Goal: Task Accomplishment & Management: Manage account settings

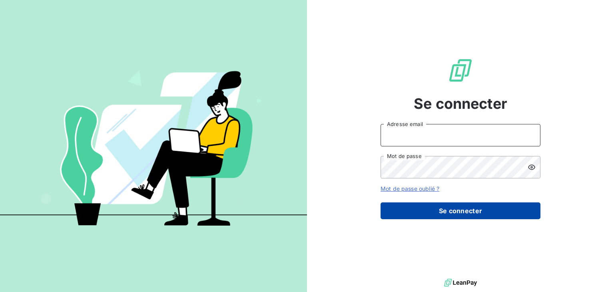
type input "[PERSON_NAME][EMAIL_ADDRESS][PERSON_NAME][DOMAIN_NAME]"
click at [479, 212] on button "Se connecter" at bounding box center [461, 210] width 160 height 17
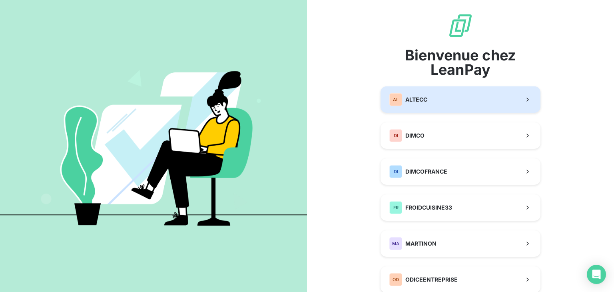
click at [424, 102] on span "ALTECC" at bounding box center [417, 100] width 22 height 8
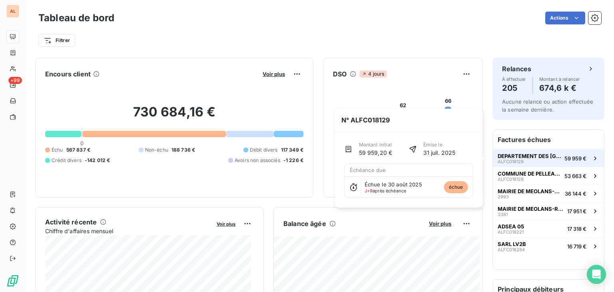
click at [512, 156] on span "DEPARTEMENT DES [GEOGRAPHIC_DATA]" at bounding box center [530, 156] width 64 height 6
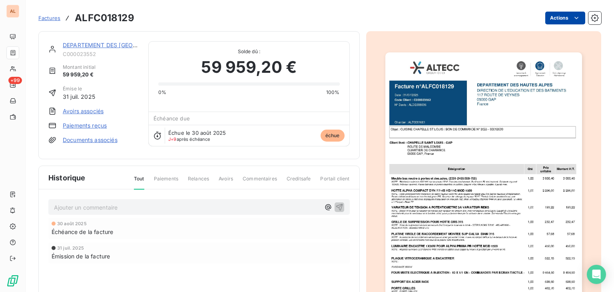
click at [562, 22] on html "AL +99 Factures ALFC018129 Actions DEPARTEMENT DES HAUTES ALPES C000023552 Mont…" at bounding box center [307, 146] width 614 height 292
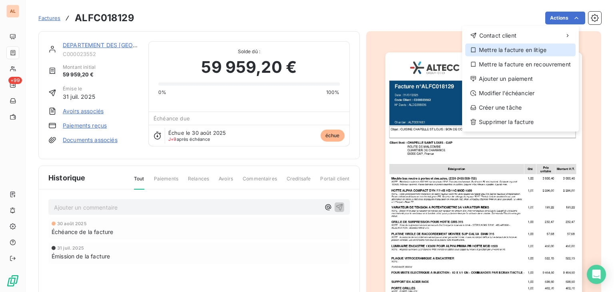
click at [519, 54] on div "Mettre la facture en litige" at bounding box center [521, 50] width 110 height 13
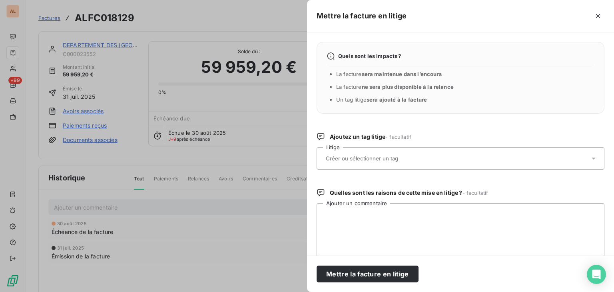
click at [374, 158] on input "text" at bounding box center [383, 158] width 116 height 7
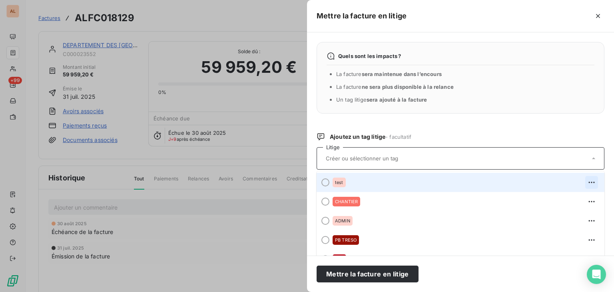
click at [588, 180] on icon "button" at bounding box center [592, 182] width 8 height 8
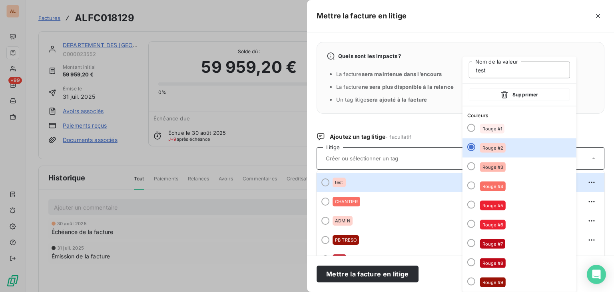
click at [527, 95] on button "Supprimer" at bounding box center [519, 94] width 101 height 13
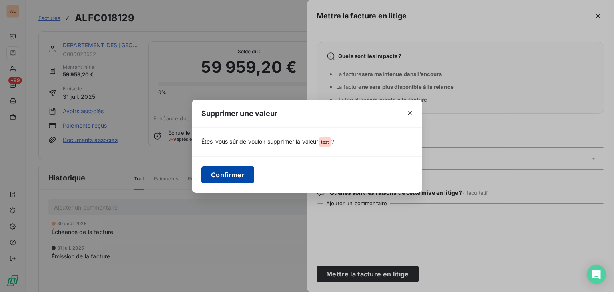
click at [222, 172] on button "Confirmer" at bounding box center [228, 174] width 53 height 17
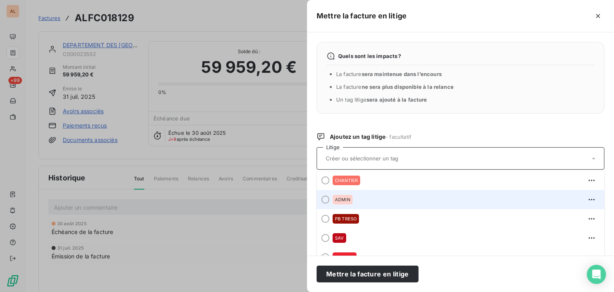
scroll to position [3, 0]
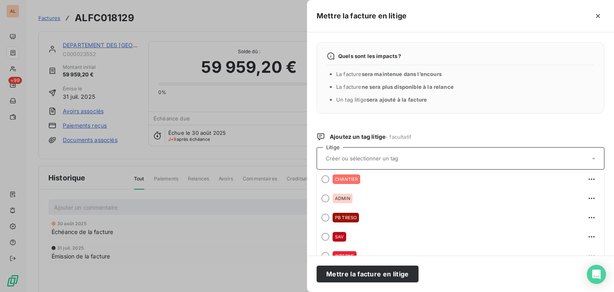
click at [165, 221] on div at bounding box center [307, 146] width 614 height 292
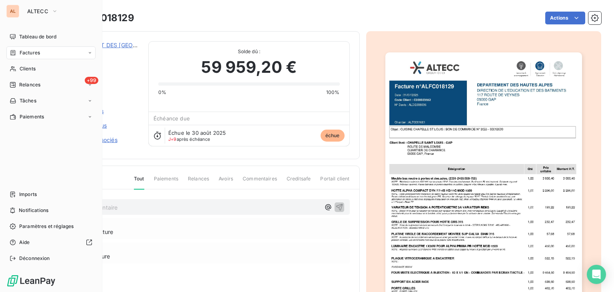
click at [30, 56] on span "Factures" at bounding box center [30, 52] width 20 height 7
click at [27, 117] on span "Relances" at bounding box center [29, 116] width 21 height 7
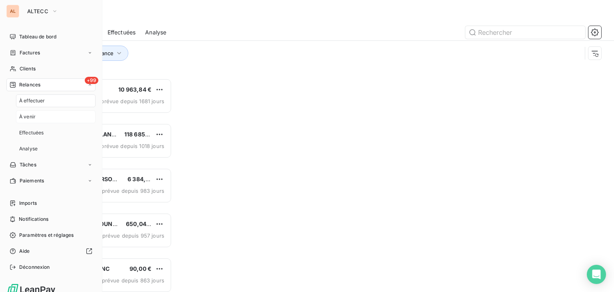
scroll to position [207, 127]
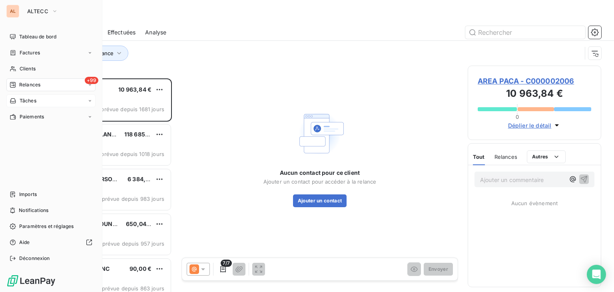
click at [28, 101] on span "Tâches" at bounding box center [28, 100] width 17 height 7
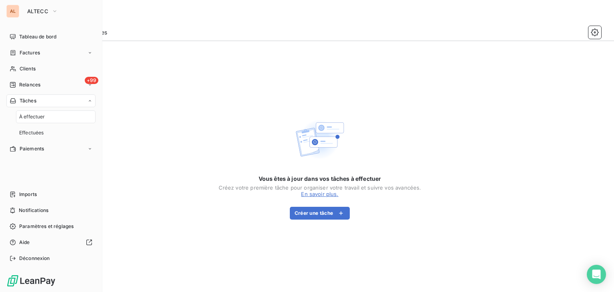
click at [29, 113] on span "À effectuer" at bounding box center [32, 116] width 26 height 7
click at [22, 130] on span "Effectuées" at bounding box center [31, 132] width 25 height 7
click at [25, 118] on span "À effectuer" at bounding box center [32, 116] width 26 height 7
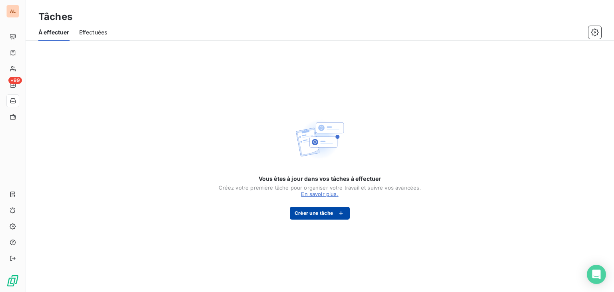
click at [326, 217] on button "Créer une tâche" at bounding box center [320, 213] width 60 height 13
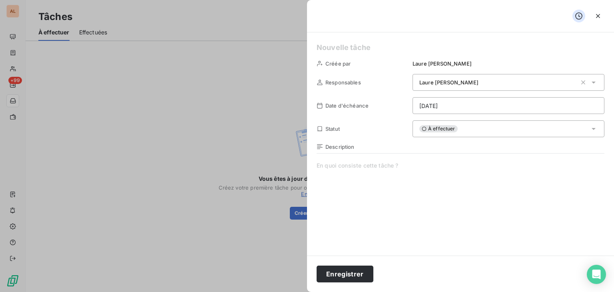
click at [466, 128] on div "À effectuer" at bounding box center [509, 128] width 192 height 17
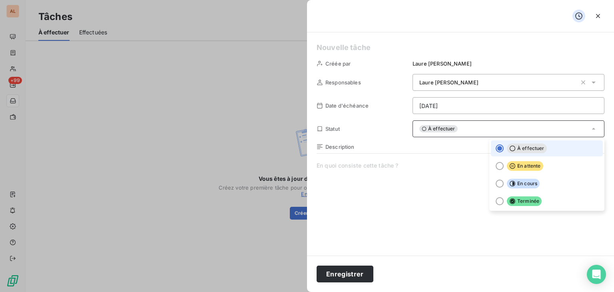
click at [466, 128] on div "À effectuer" at bounding box center [509, 128] width 192 height 17
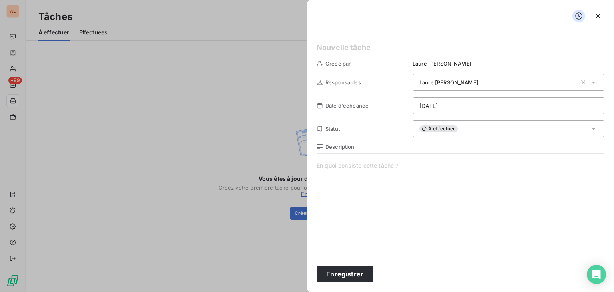
click at [442, 6] on div at bounding box center [460, 16] width 307 height 32
click at [596, 16] on icon "button" at bounding box center [598, 16] width 8 height 8
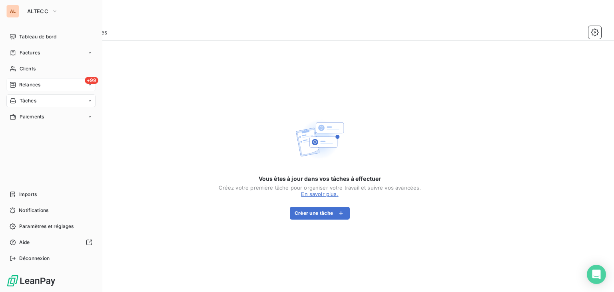
click at [38, 87] on span "Relances" at bounding box center [29, 84] width 21 height 7
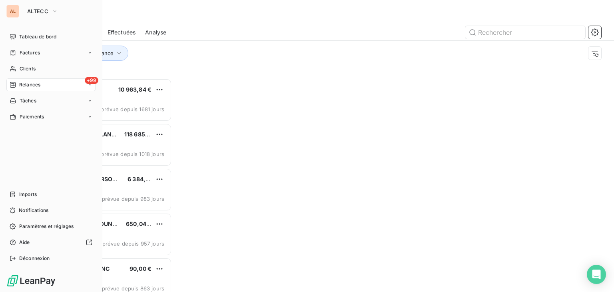
scroll to position [207, 127]
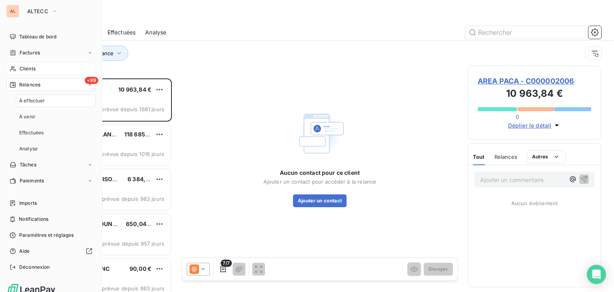
click at [34, 66] on span "Clients" at bounding box center [28, 68] width 16 height 7
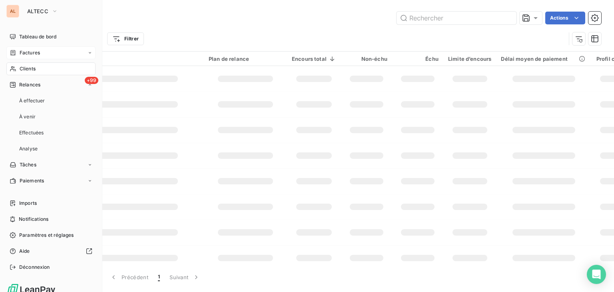
click at [32, 53] on span "Factures" at bounding box center [30, 52] width 20 height 7
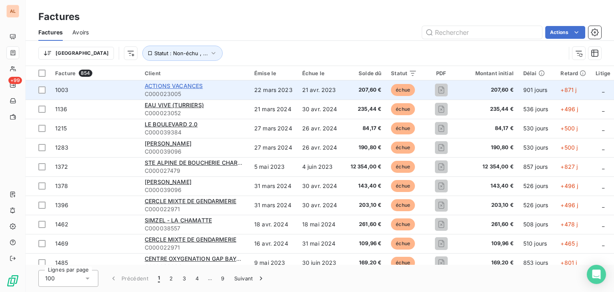
click at [173, 84] on span "ACTIONS VACANCES" at bounding box center [174, 85] width 58 height 7
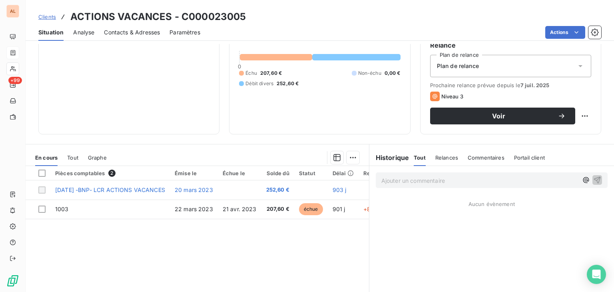
scroll to position [120, 0]
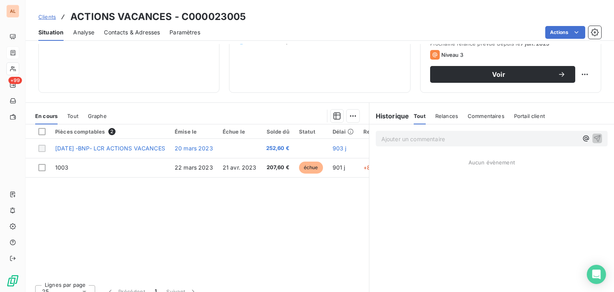
click at [441, 118] on span "Relances" at bounding box center [447, 116] width 23 height 6
click at [422, 116] on div "Tout Relances Commentaires Portail client" at bounding box center [480, 116] width 132 height 17
click at [422, 136] on p "Ajouter un commentaire ﻿" at bounding box center [480, 139] width 197 height 10
click at [414, 119] on div "Tout" at bounding box center [419, 116] width 11 height 17
click at [485, 115] on span "Commentaires" at bounding box center [486, 116] width 37 height 6
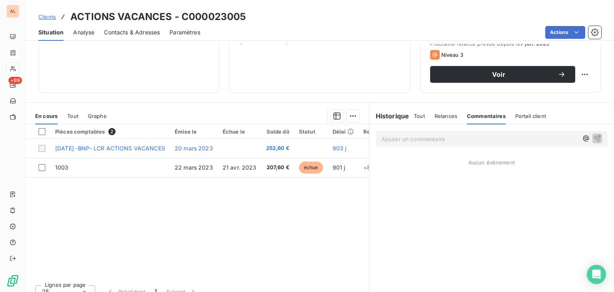
click at [517, 117] on span "Portail client" at bounding box center [531, 116] width 31 height 6
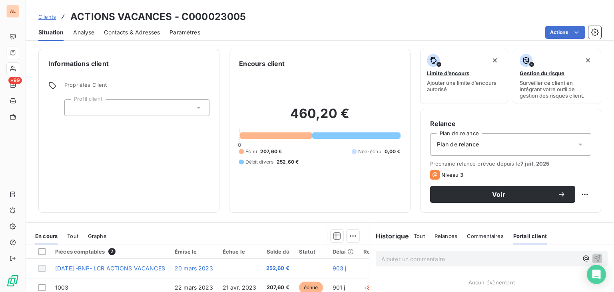
click at [493, 143] on div "Plan de relance" at bounding box center [510, 144] width 161 height 22
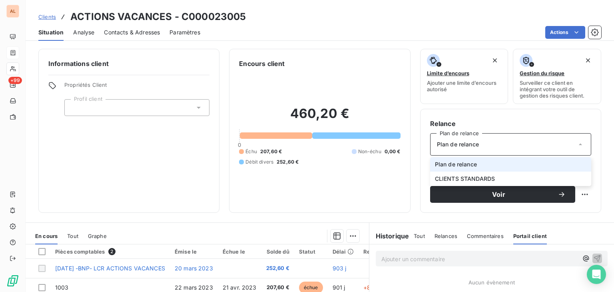
click at [493, 143] on div "Plan de relance" at bounding box center [510, 144] width 161 height 22
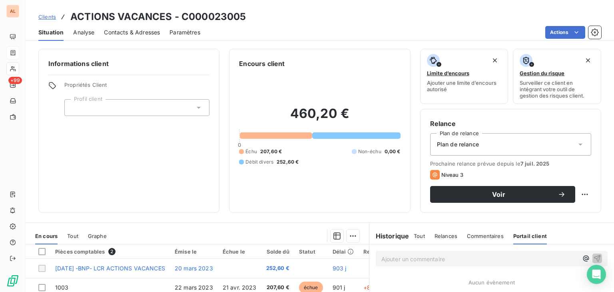
click at [493, 143] on div "Plan de relance" at bounding box center [510, 144] width 161 height 22
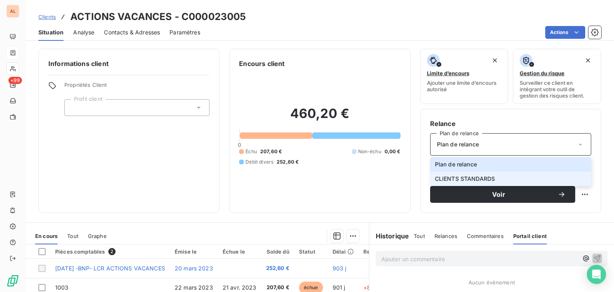
click at [479, 177] on span "CLIENTS STANDARDS" at bounding box center [465, 179] width 60 height 8
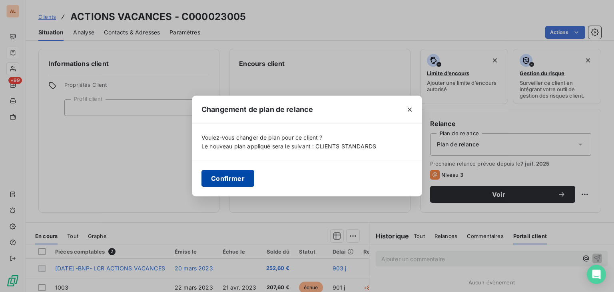
click at [248, 178] on button "Confirmer" at bounding box center [228, 178] width 53 height 17
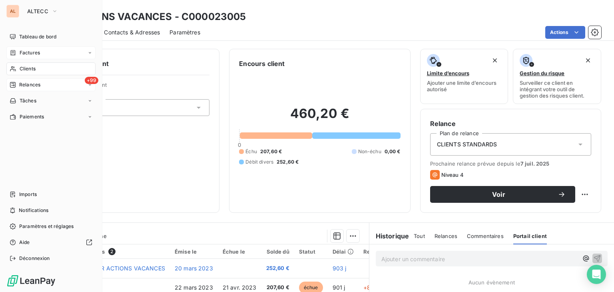
click at [34, 83] on span "Relances" at bounding box center [29, 84] width 21 height 7
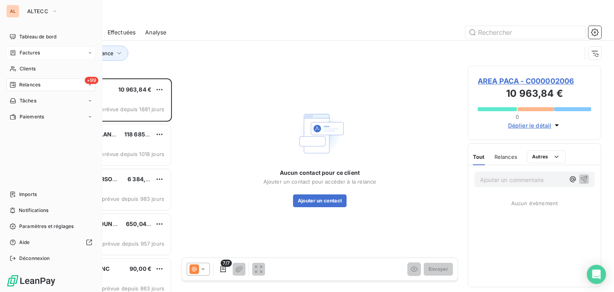
scroll to position [207, 127]
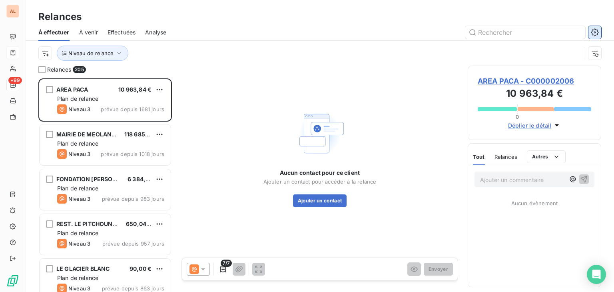
click at [592, 27] on button "button" at bounding box center [595, 32] width 13 height 13
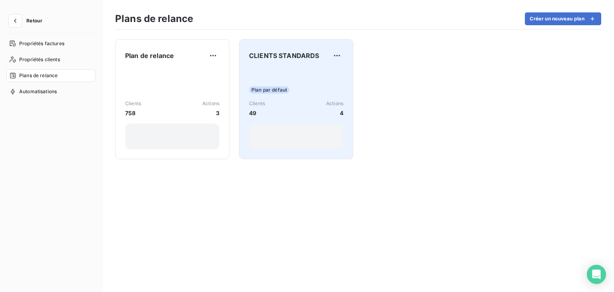
click at [288, 81] on div "Plan par défaut Clients 49 Actions 4" at bounding box center [296, 108] width 94 height 81
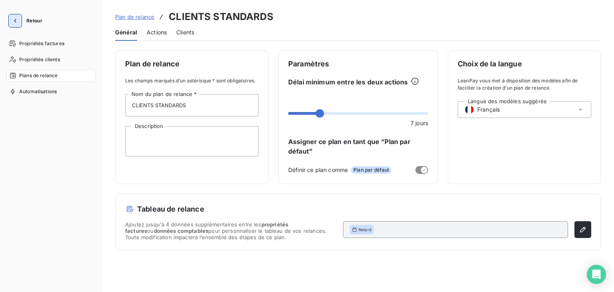
click at [11, 22] on button "button" at bounding box center [15, 20] width 13 height 13
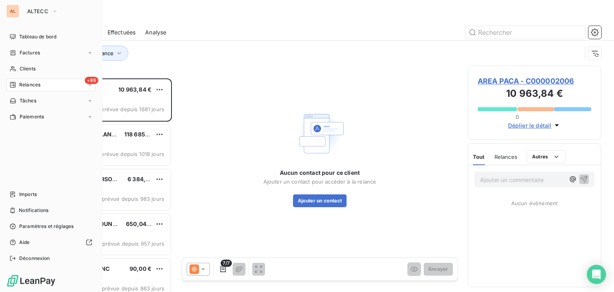
scroll to position [207, 127]
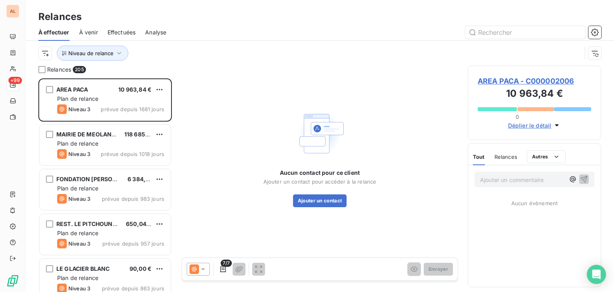
click at [214, 112] on div "Aucun contact pour ce client Ajouter un contact pour accéder à la relance Ajout…" at bounding box center [320, 158] width 277 height 184
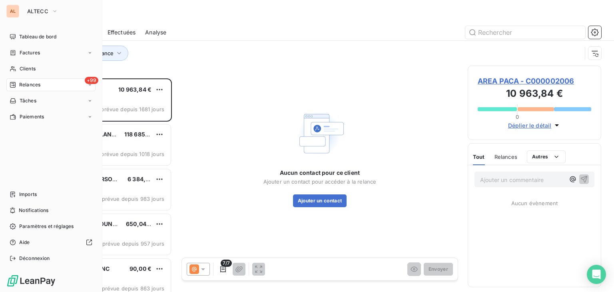
click at [40, 18] on div "AL ALTECC Tableau de bord Factures Clients +99 Relances Tâches Paiements Import…" at bounding box center [51, 146] width 102 height 292
click at [37, 13] on span "ALTECC" at bounding box center [37, 11] width 21 height 6
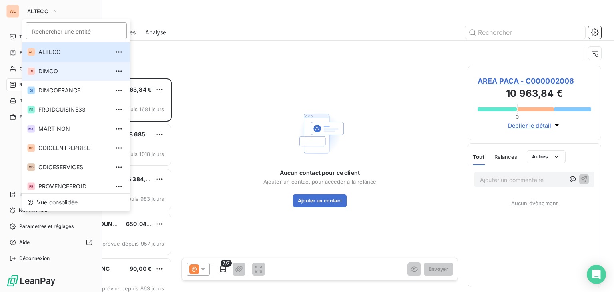
click at [51, 76] on li "DI DIMCO" at bounding box center [76, 71] width 108 height 19
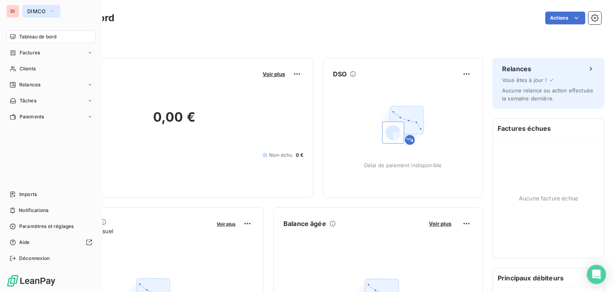
click at [35, 12] on span "DIMCO" at bounding box center [36, 11] width 19 height 6
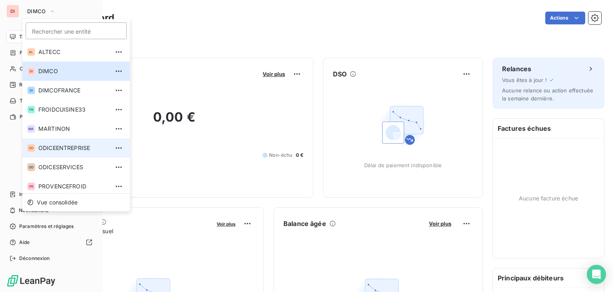
click at [54, 146] on span "ODICEENTREPRISE" at bounding box center [73, 148] width 71 height 8
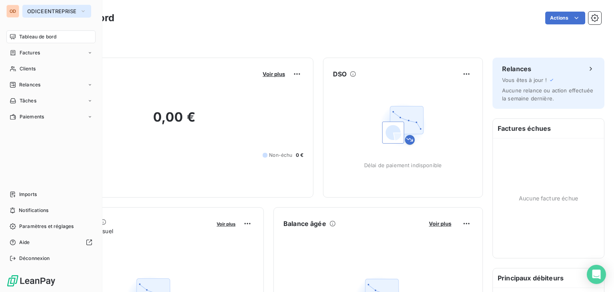
click at [48, 14] on span "ODICEENTREPRISE" at bounding box center [52, 11] width 50 height 6
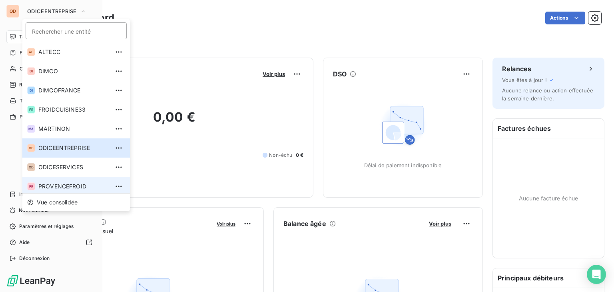
scroll to position [3, 0]
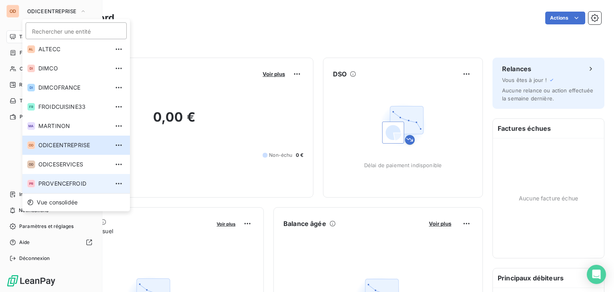
click at [62, 188] on li "PR PROVENCEFROID" at bounding box center [76, 183] width 108 height 19
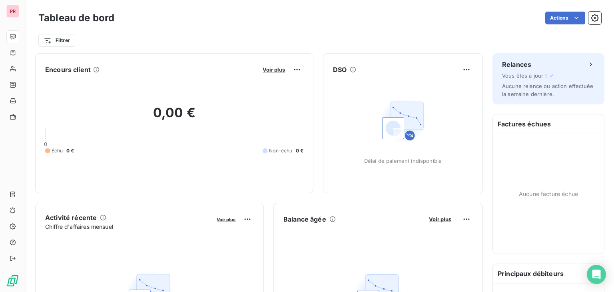
scroll to position [0, 0]
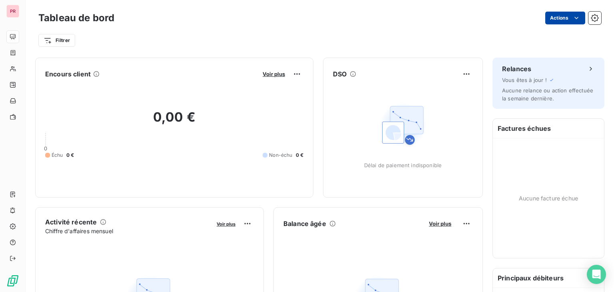
click at [552, 20] on html "PR Tableau de bord Actions Filtrer Encours client Voir plus 0,00 € 0 Échu 0 € N…" at bounding box center [307, 146] width 614 height 292
click at [587, 18] on html "PR Tableau de bord Actions Filtrer Encours client Voir plus 0,00 € 0 Échu 0 € N…" at bounding box center [307, 146] width 614 height 292
click at [591, 18] on icon "button" at bounding box center [595, 18] width 8 height 8
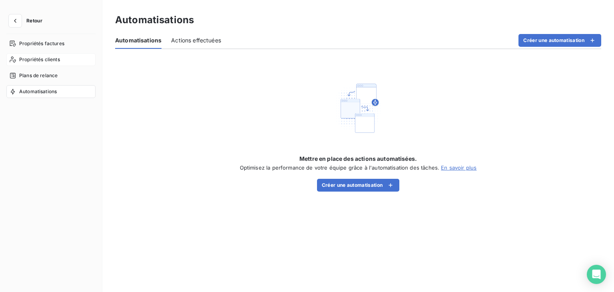
click at [36, 58] on span "Propriétés clients" at bounding box center [39, 59] width 41 height 7
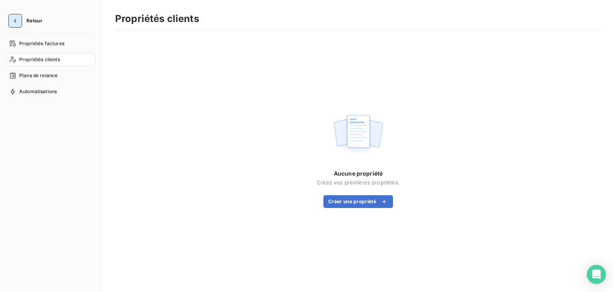
click at [18, 26] on button "button" at bounding box center [15, 20] width 13 height 13
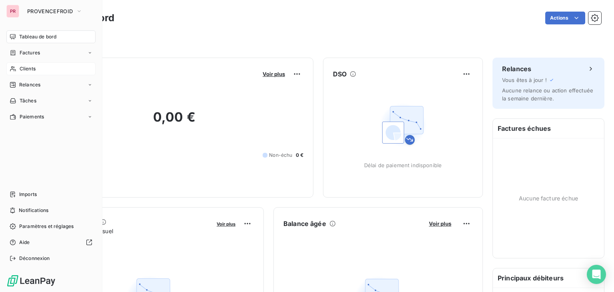
click at [27, 72] on span "Clients" at bounding box center [28, 68] width 16 height 7
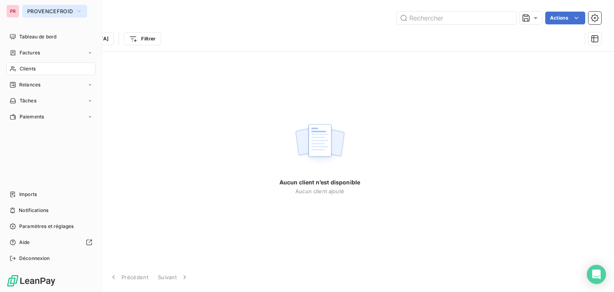
click at [40, 13] on span "PROVENCEFROID" at bounding box center [50, 11] width 46 height 6
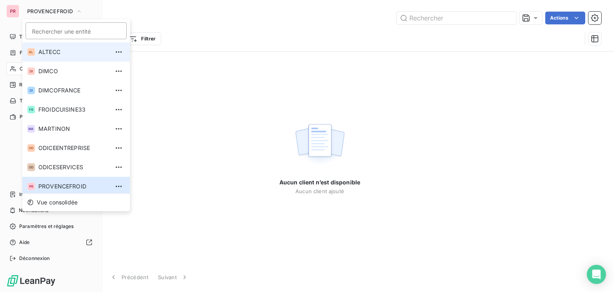
click at [48, 56] on li "AL ALTECC" at bounding box center [76, 51] width 108 height 19
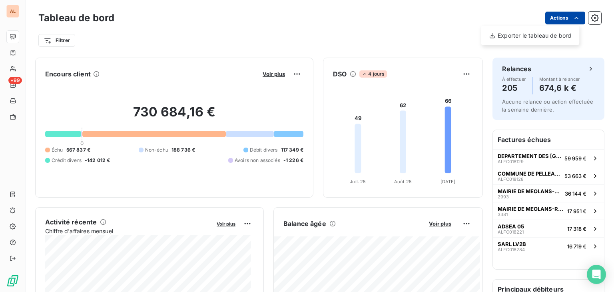
click at [565, 21] on html "AL +99 Tableau de bord Actions Exporter le tableau de bord Filtrer Encours clie…" at bounding box center [307, 146] width 614 height 292
click at [589, 20] on html "AL +99 Tableau de bord Actions Exporter le tableau de bord Filtrer Encours clie…" at bounding box center [307, 146] width 614 height 292
click at [591, 20] on icon "button" at bounding box center [595, 18] width 8 height 8
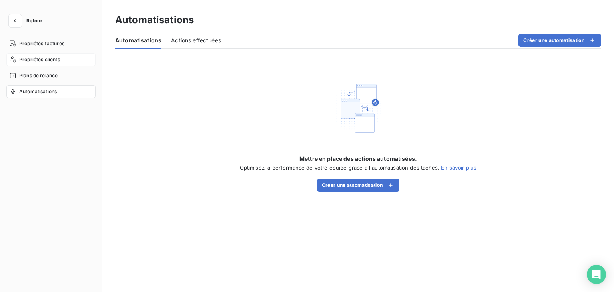
click at [38, 60] on span "Propriétés clients" at bounding box center [39, 59] width 41 height 7
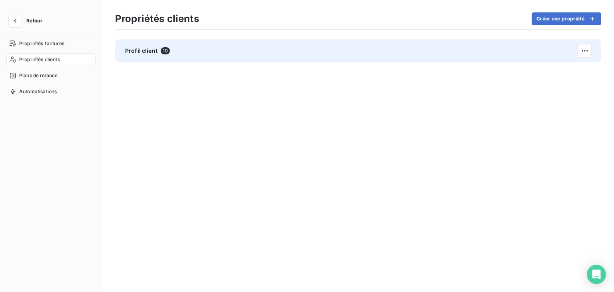
click at [140, 53] on span "Profil client" at bounding box center [141, 51] width 32 height 8
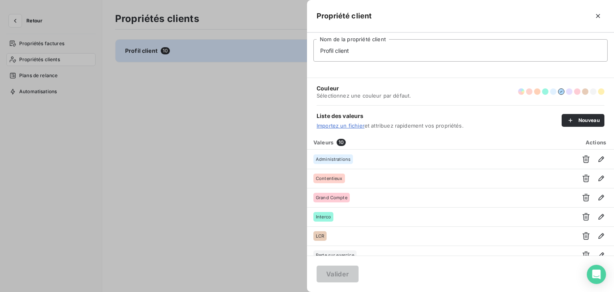
click at [198, 134] on div at bounding box center [307, 146] width 614 height 292
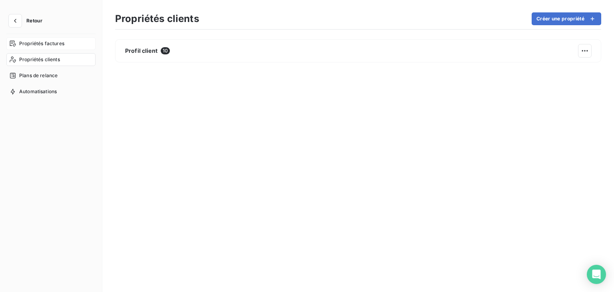
click at [80, 46] on div "Propriétés factures" at bounding box center [50, 43] width 89 height 13
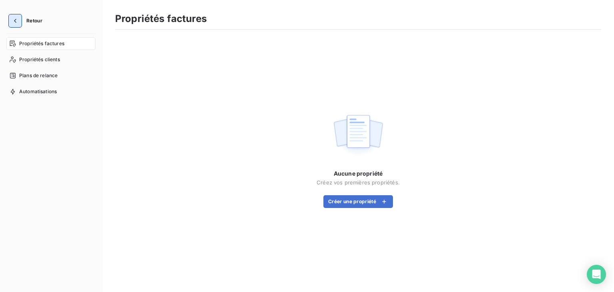
click at [14, 19] on icon "button" at bounding box center [15, 21] width 8 height 8
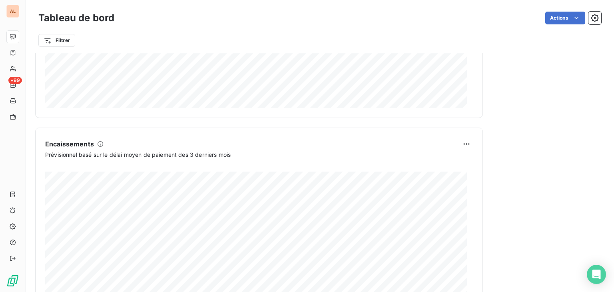
scroll to position [488, 0]
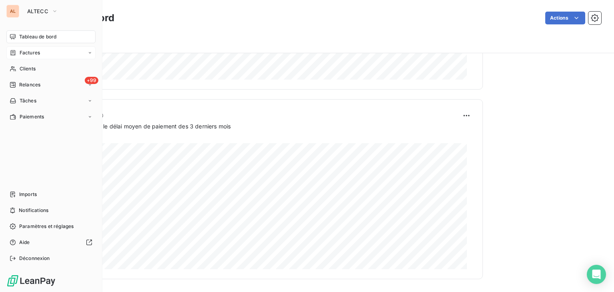
click at [46, 58] on div "Factures" at bounding box center [50, 52] width 89 height 13
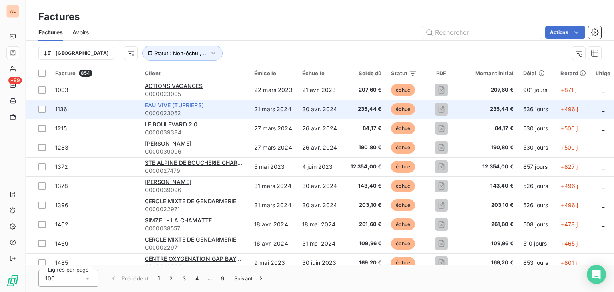
click at [166, 102] on span "EAU VIVE (TURRIERS)" at bounding box center [174, 105] width 59 height 7
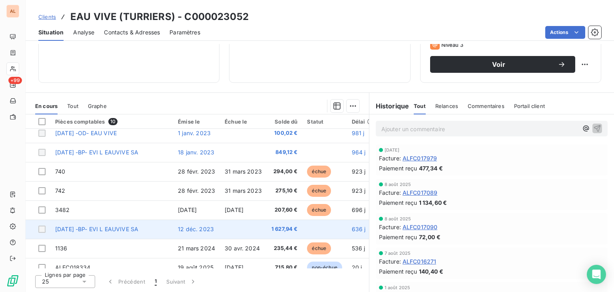
scroll to position [56, 0]
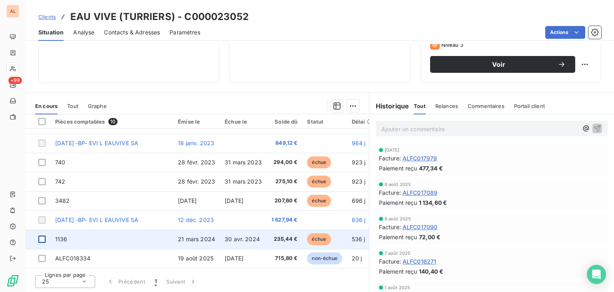
click at [42, 236] on div at bounding box center [41, 239] width 7 height 7
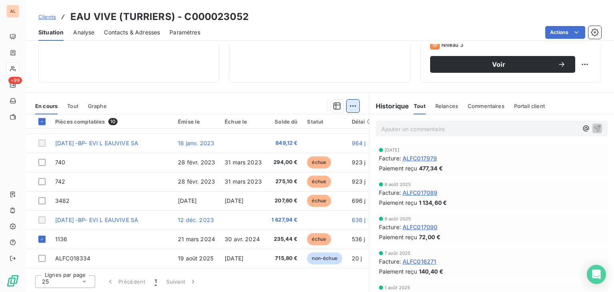
click at [346, 107] on html "AL +99 Clients EAU VIVE (TURRIERS) - C000023052 Situation Analyse Contacts & Ad…" at bounding box center [307, 146] width 614 height 292
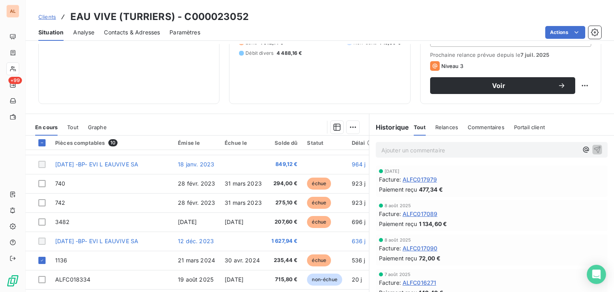
scroll to position [50, 0]
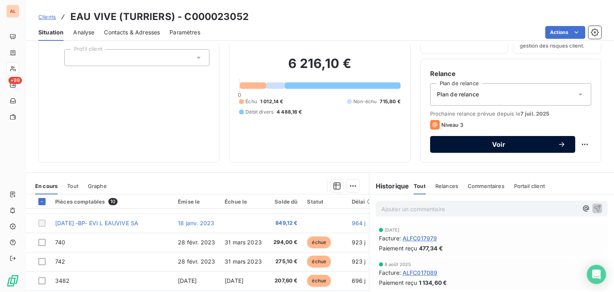
click at [564, 146] on button "Voir" at bounding box center [502, 144] width 145 height 17
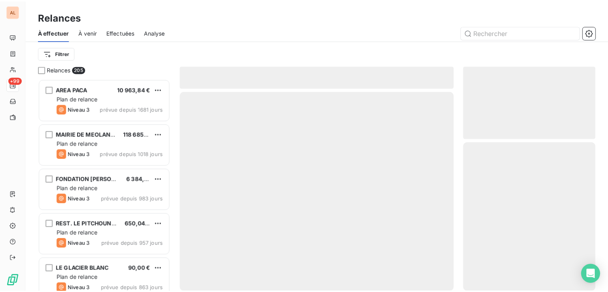
scroll to position [207, 127]
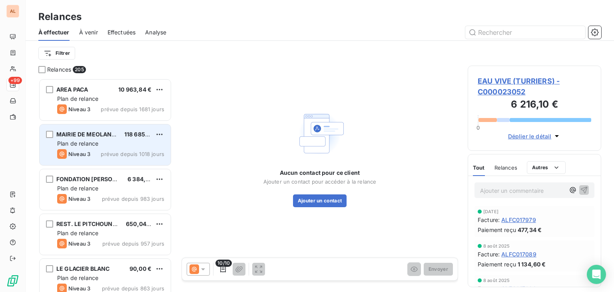
click at [63, 155] on icon "grid" at bounding box center [62, 154] width 5 height 5
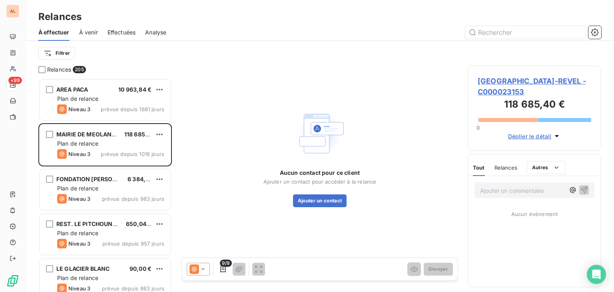
click at [512, 166] on span "Relances" at bounding box center [506, 167] width 23 height 6
click at [46, 53] on html "AL +99 Relances À effectuer À venir Effectuées Analyse Filtrer Relances 205 ARE…" at bounding box center [307, 146] width 614 height 292
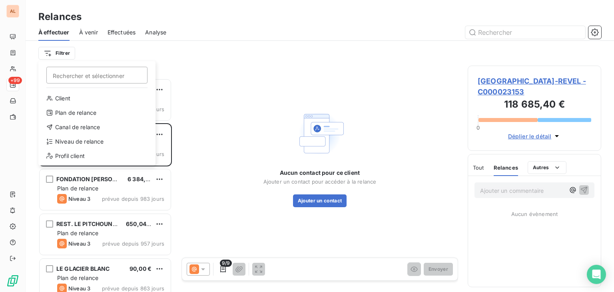
click at [267, 119] on html "AL +99 Relances À effectuer À venir Effectuées Analyse Filtrer Rechercher et sé…" at bounding box center [307, 146] width 614 height 292
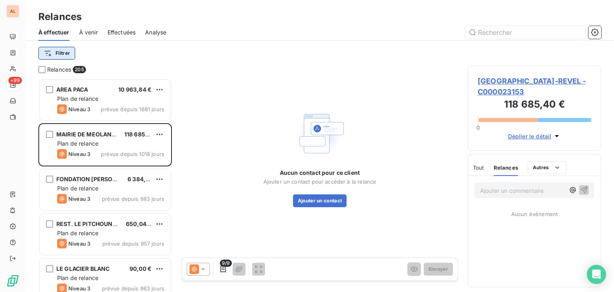
click at [60, 58] on html "AL +99 Relances À effectuer À venir Effectuées Analyse Filtrer Relances 205 ARE…" at bounding box center [307, 146] width 614 height 292
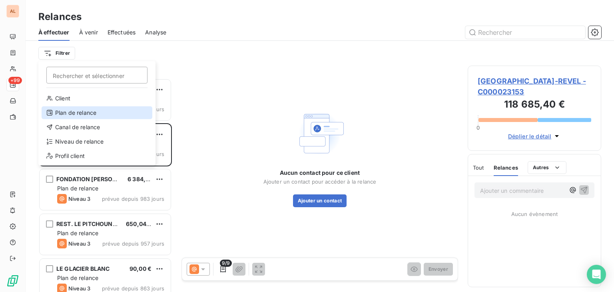
click at [98, 109] on div "Plan de relance" at bounding box center [97, 112] width 111 height 13
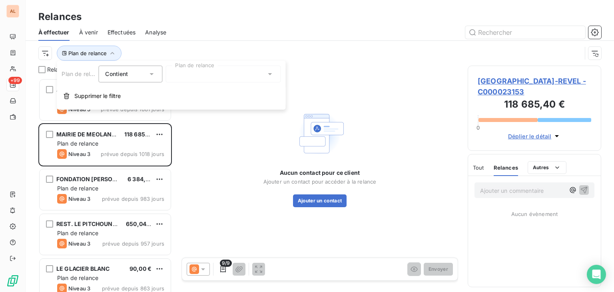
click at [152, 76] on icon at bounding box center [152, 74] width 8 height 8
click at [191, 74] on div at bounding box center [223, 74] width 115 height 17
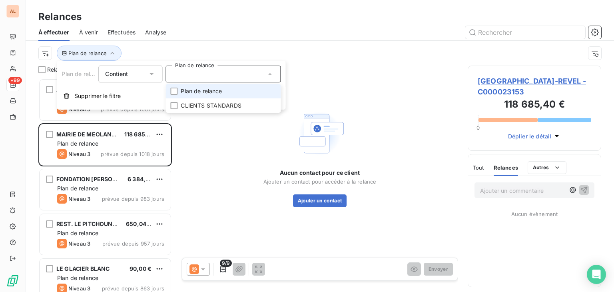
click at [337, 60] on div "Plan de relance" at bounding box center [310, 53] width 544 height 15
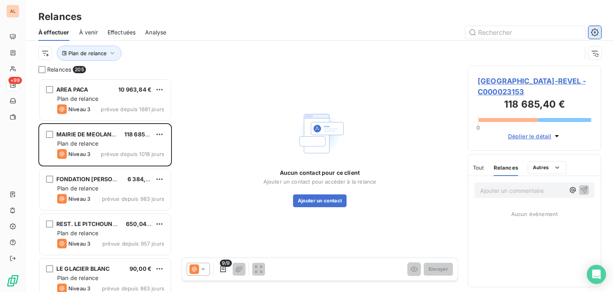
click at [594, 32] on icon "button" at bounding box center [595, 32] width 8 height 8
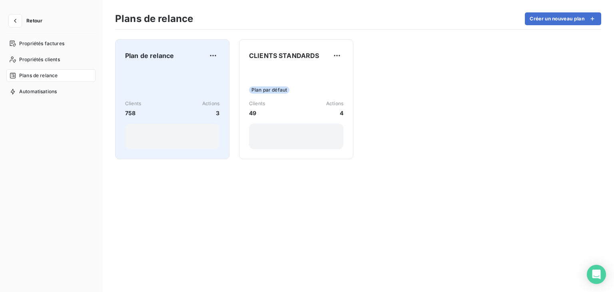
click at [197, 76] on div "Clients 758 Actions 3" at bounding box center [172, 108] width 94 height 81
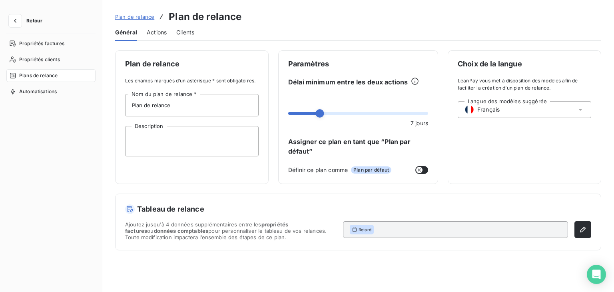
click at [163, 36] on span "Actions" at bounding box center [157, 32] width 20 height 8
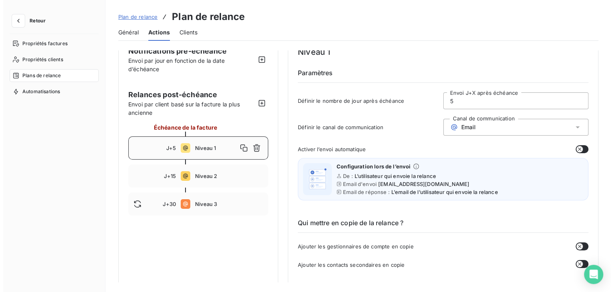
scroll to position [40, 0]
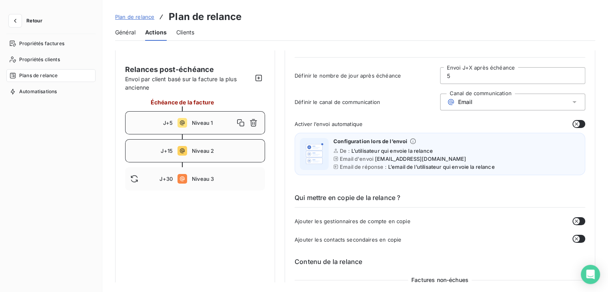
click at [214, 147] on div "J+15 Niveau 2" at bounding box center [195, 150] width 140 height 23
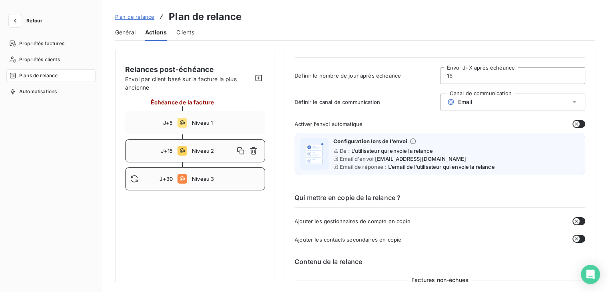
click at [212, 168] on div "J+30 Niveau 3" at bounding box center [195, 178] width 140 height 23
click at [210, 150] on span "Niveau 2" at bounding box center [226, 151] width 68 height 6
type input "15"
click at [184, 28] on div "Clients" at bounding box center [185, 32] width 18 height 17
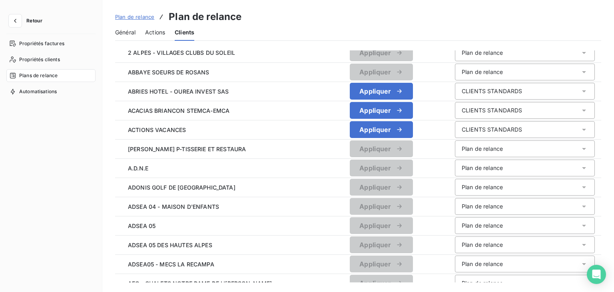
scroll to position [0, 0]
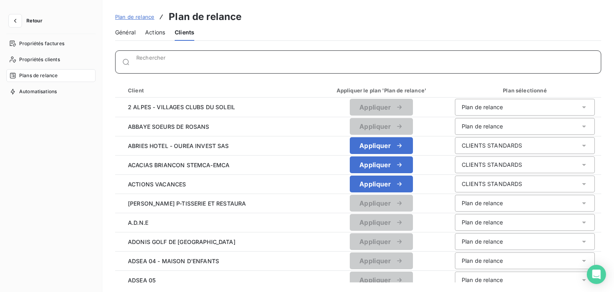
click at [163, 62] on input "Rechercher" at bounding box center [368, 65] width 465 height 8
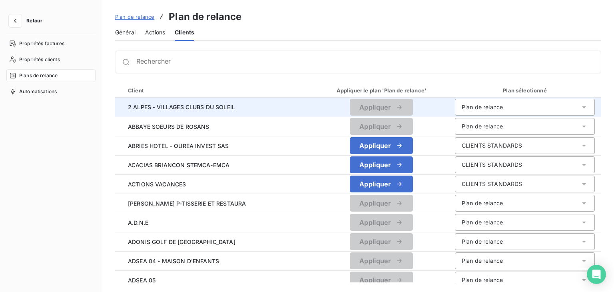
click at [547, 111] on div "Plan de relance" at bounding box center [525, 107] width 140 height 17
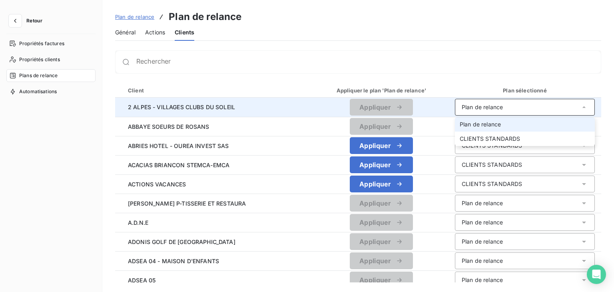
click at [547, 111] on div "Plan de relance" at bounding box center [525, 107] width 140 height 17
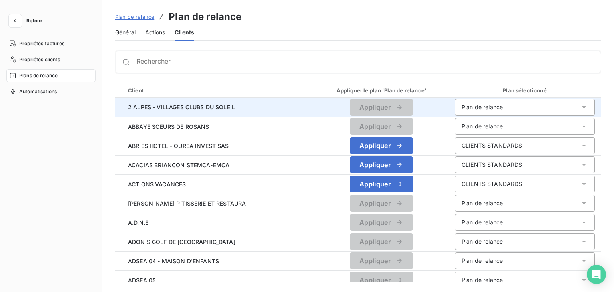
click at [210, 109] on span "2 ALPES - VILLAGES CLUBS DU SOLEIL" at bounding box center [215, 107] width 186 height 8
click at [206, 105] on span "2 ALPES - VILLAGES CLUBS DU SOLEIL" at bounding box center [215, 107] width 186 height 8
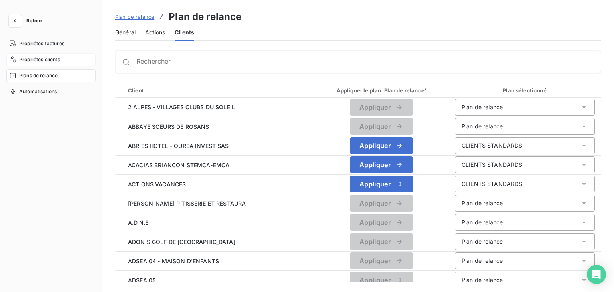
click at [51, 59] on span "Propriétés clients" at bounding box center [39, 59] width 41 height 7
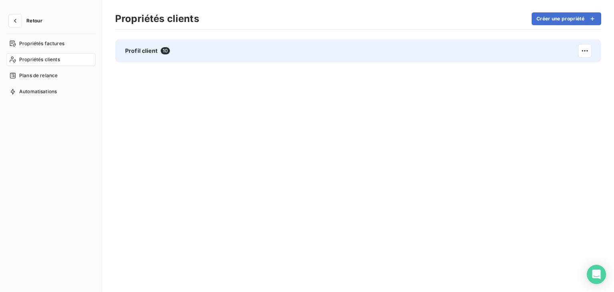
click at [139, 57] on div "Profil client 10" at bounding box center [358, 50] width 486 height 23
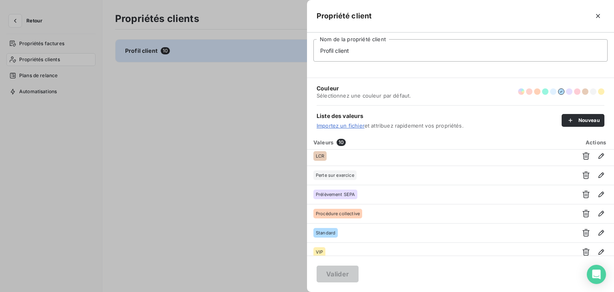
scroll to position [86, 0]
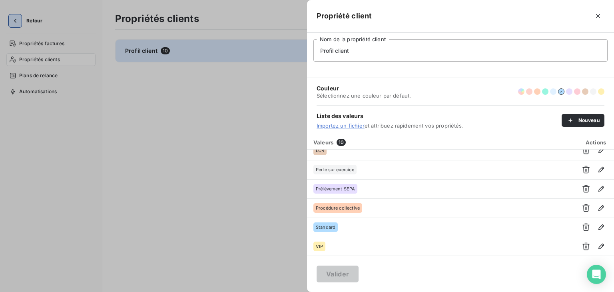
click at [18, 21] on div at bounding box center [307, 146] width 614 height 292
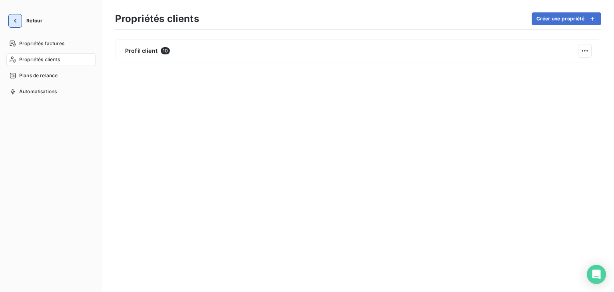
click at [16, 20] on icon "button" at bounding box center [15, 21] width 8 height 8
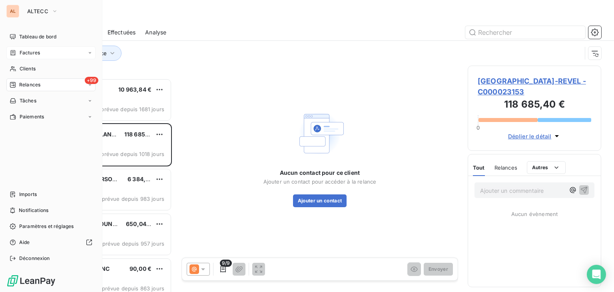
scroll to position [207, 127]
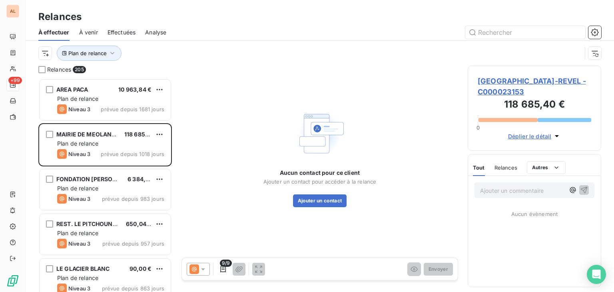
click at [229, 87] on div "Aucun contact pour ce client Ajouter un contact pour accéder à la relance Ajout…" at bounding box center [320, 158] width 277 height 184
click at [480, 33] on input "text" at bounding box center [526, 32] width 120 height 13
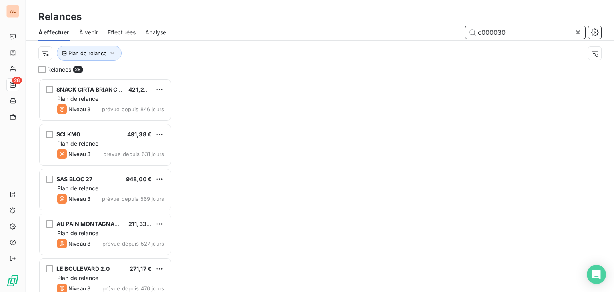
scroll to position [207, 127]
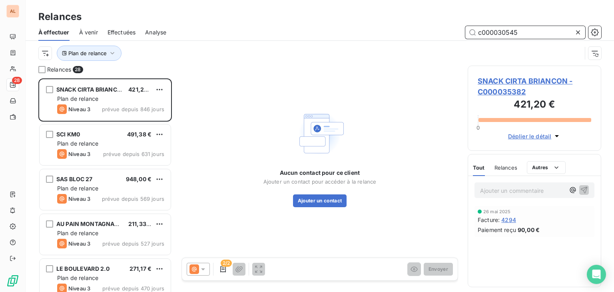
type input "c000030545"
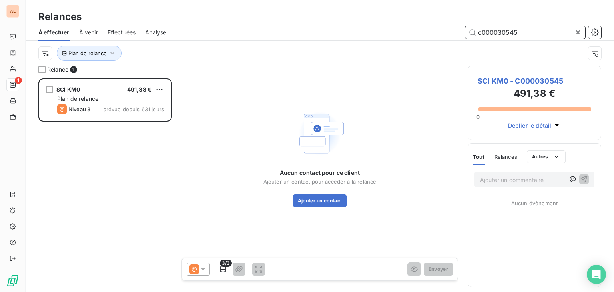
scroll to position [207, 127]
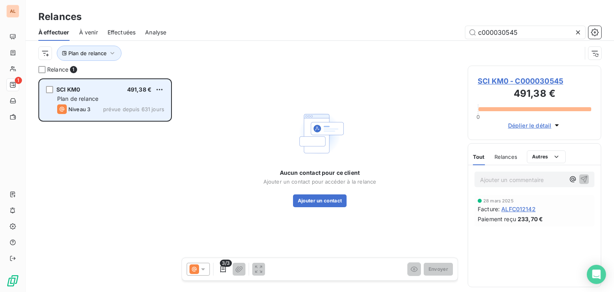
click at [116, 104] on div "Niveau 3 prévue depuis 631 jours" at bounding box center [110, 109] width 107 height 10
click at [73, 88] on span "SCI KM0" at bounding box center [68, 89] width 24 height 7
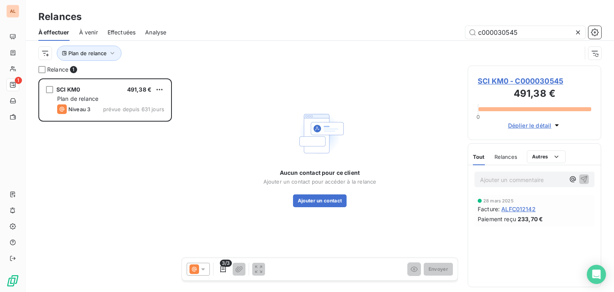
click at [558, 79] on span "SCI KM0 - C000030545" at bounding box center [535, 81] width 114 height 11
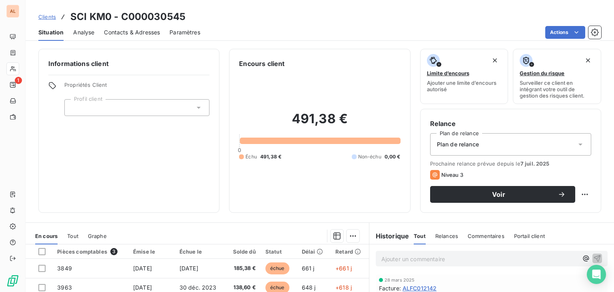
click at [189, 110] on div at bounding box center [136, 107] width 145 height 17
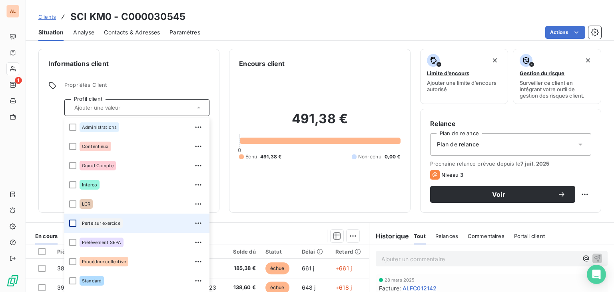
click at [74, 223] on div at bounding box center [72, 223] width 7 height 7
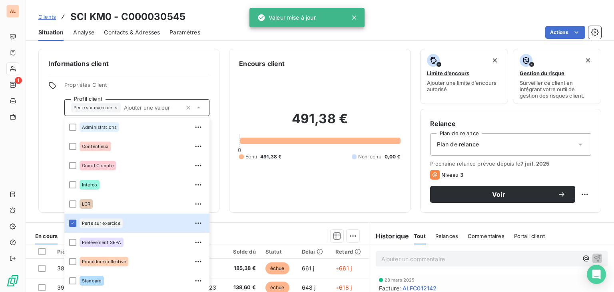
click at [237, 206] on div "Encours client 491,38 € 0 Échu 491,38 € Non-échu 0,00 €" at bounding box center [319, 131] width 181 height 164
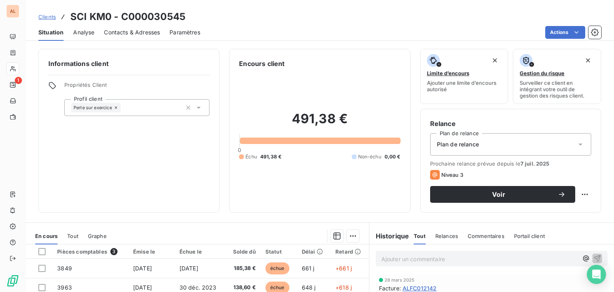
click at [453, 141] on span "Plan de relance" at bounding box center [458, 144] width 42 height 8
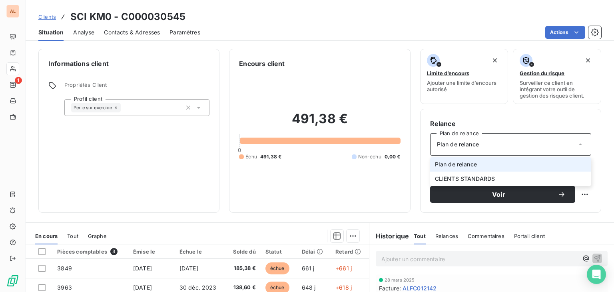
click at [453, 141] on span "Plan de relance" at bounding box center [458, 144] width 42 height 8
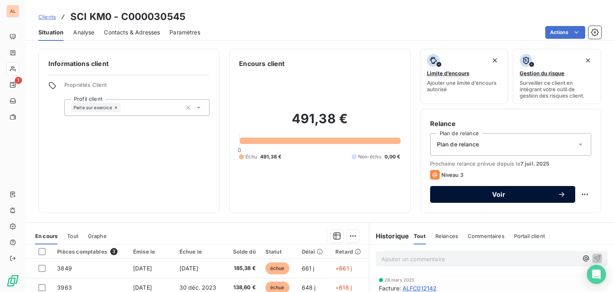
click at [522, 192] on span "Voir" at bounding box center [499, 194] width 118 height 6
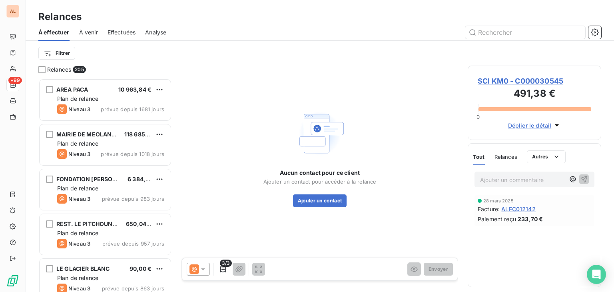
scroll to position [207, 127]
click at [223, 267] on icon "button" at bounding box center [223, 269] width 8 height 8
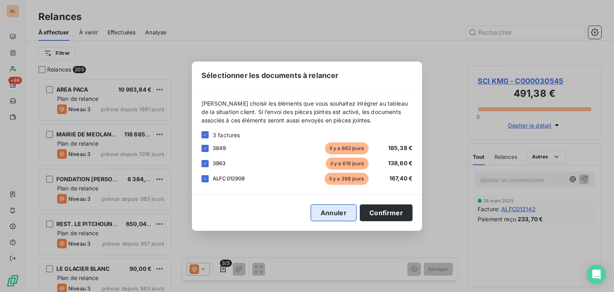
click at [337, 216] on button "Annuler" at bounding box center [334, 212] width 46 height 17
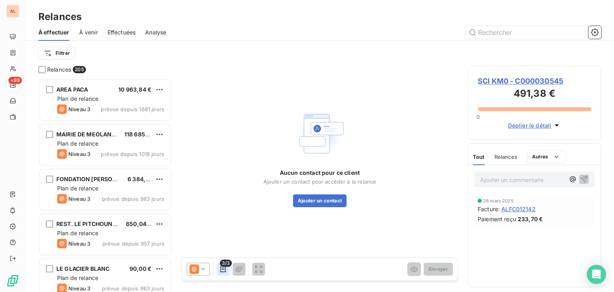
click at [224, 268] on icon "button" at bounding box center [223, 269] width 8 height 8
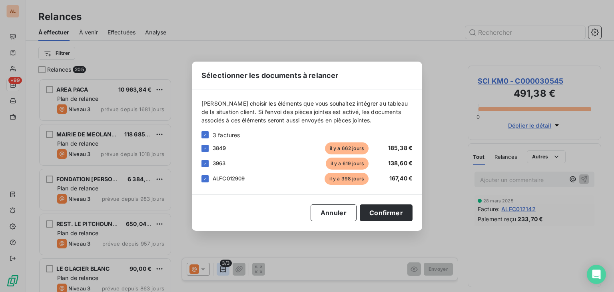
click at [224, 268] on div "Sélectionner les documents à relancer [PERSON_NAME] choisir les éléments que vo…" at bounding box center [307, 146] width 614 height 292
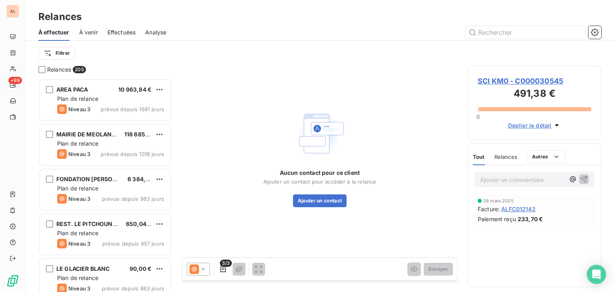
click at [203, 268] on icon at bounding box center [203, 269] width 8 height 8
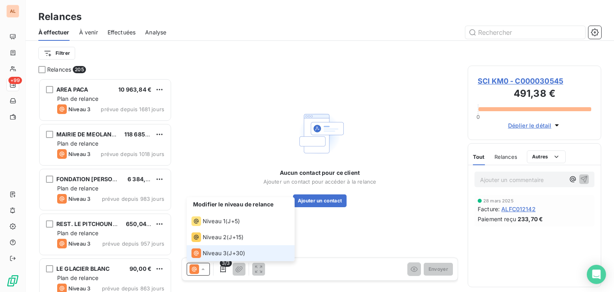
click at [203, 268] on icon at bounding box center [203, 269] width 8 height 8
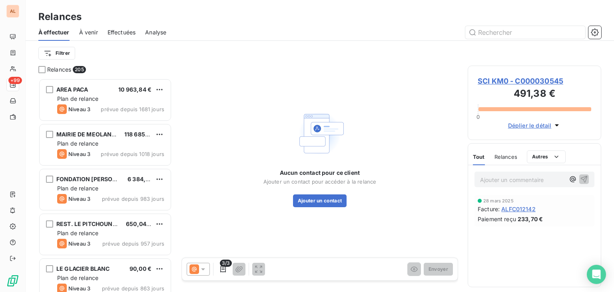
click at [261, 201] on div "Aucun contact pour ce client Ajouter un contact pour accéder à la relance Ajout…" at bounding box center [320, 158] width 277 height 184
click at [500, 82] on span "SCI KM0 - C000030545" at bounding box center [535, 81] width 114 height 11
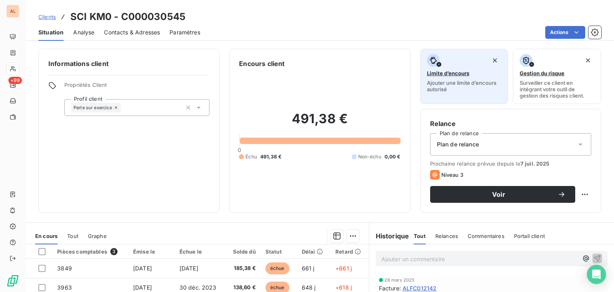
click at [450, 72] on span "Limite d’encours" at bounding box center [448, 73] width 42 height 6
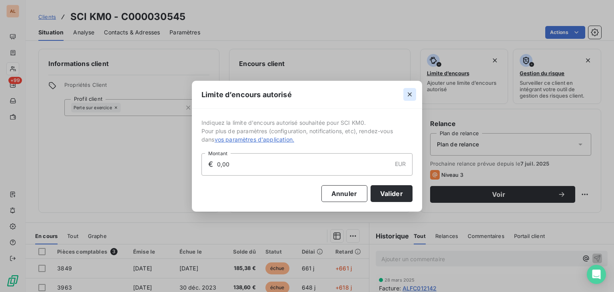
click at [409, 94] on icon "button" at bounding box center [410, 94] width 8 height 8
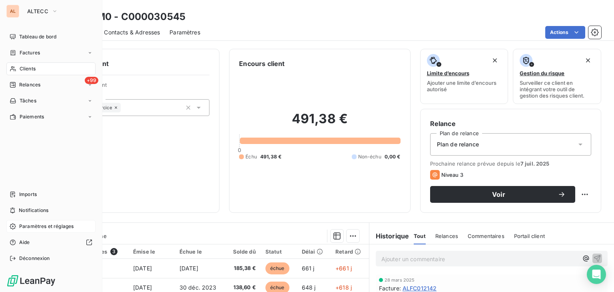
click at [51, 225] on span "Paramètres et réglages" at bounding box center [46, 226] width 54 height 7
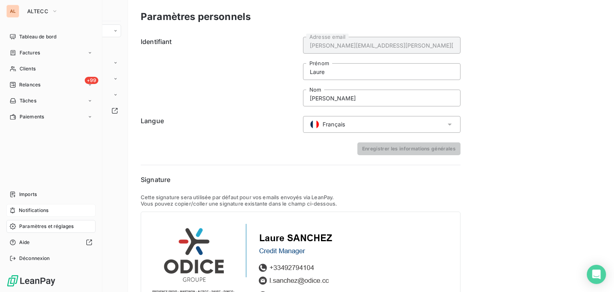
click at [42, 210] on span "Notifications" at bounding box center [34, 210] width 30 height 7
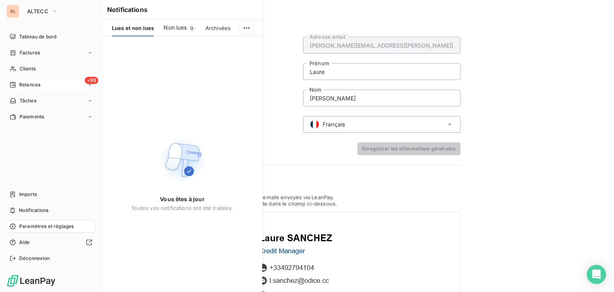
click at [27, 87] on span "Relances" at bounding box center [29, 84] width 21 height 7
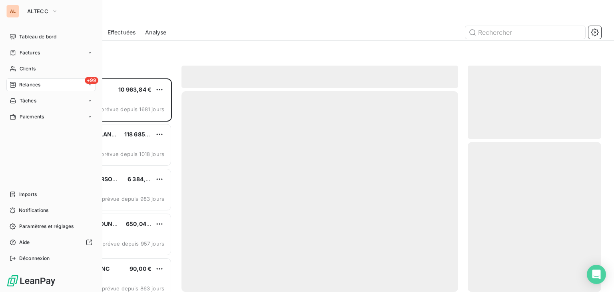
scroll to position [207, 127]
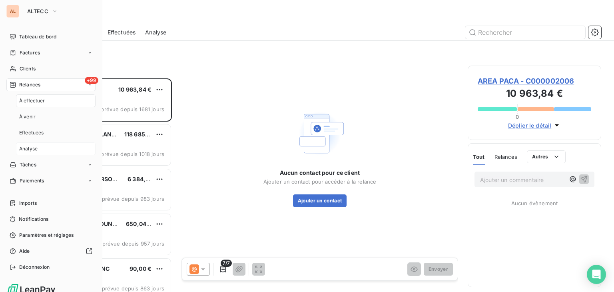
click at [42, 153] on div "Analyse" at bounding box center [56, 148] width 80 height 13
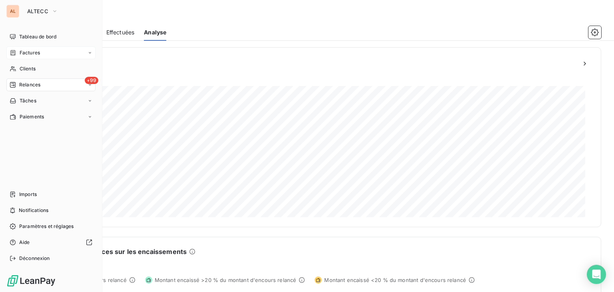
click at [27, 53] on span "Factures" at bounding box center [30, 52] width 20 height 7
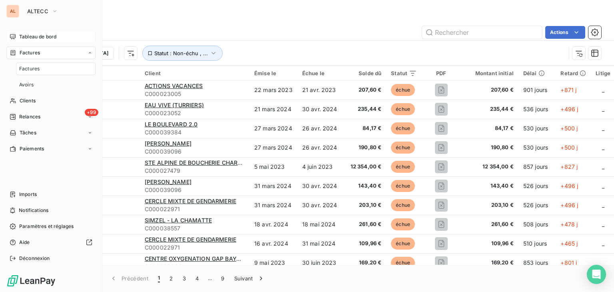
click at [35, 39] on span "Tableau de bord" at bounding box center [37, 36] width 37 height 7
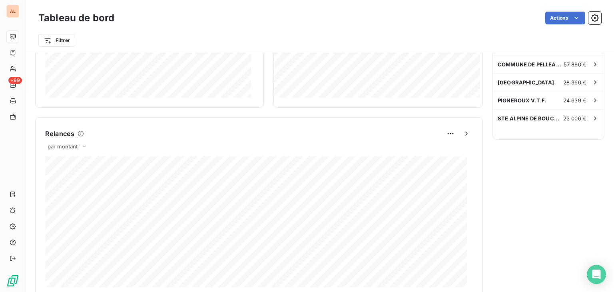
scroll to position [120, 0]
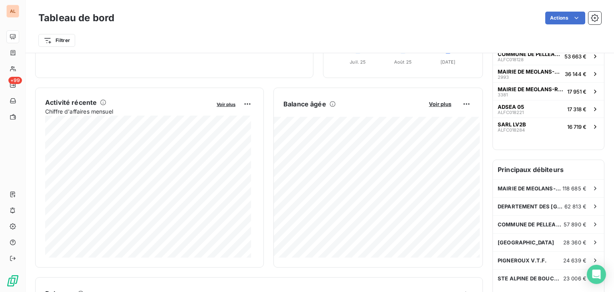
click at [534, 173] on h6 "Principaux débiteurs" at bounding box center [548, 169] width 111 height 19
click at [531, 168] on h6 "Principaux débiteurs" at bounding box center [548, 169] width 111 height 19
click at [530, 169] on h6 "Principaux débiteurs" at bounding box center [548, 169] width 111 height 19
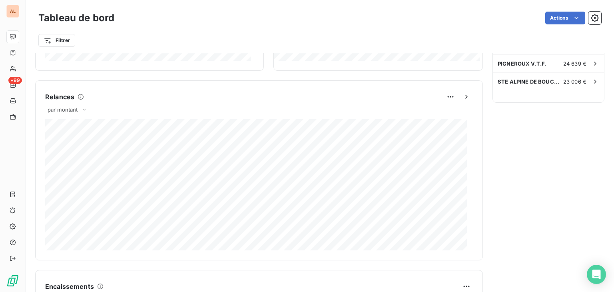
scroll to position [320, 0]
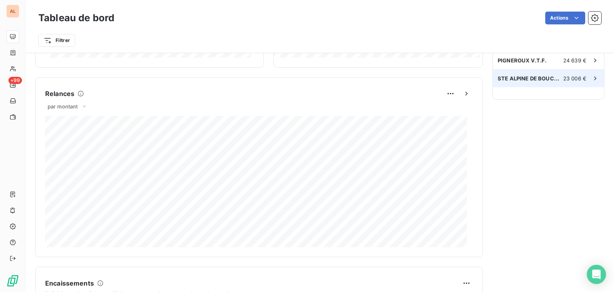
click at [565, 86] on div "STE ALPINE DE BOUCHERIE CHARCUTERIE L'ARGENTIERE 23 006 €" at bounding box center [548, 79] width 111 height 18
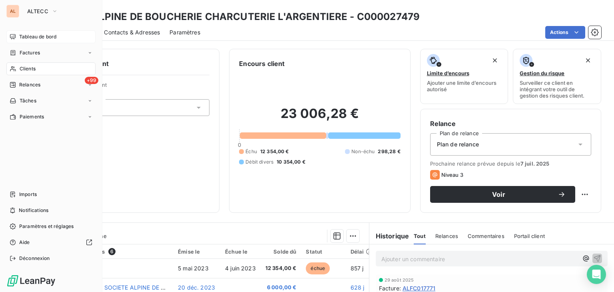
click at [36, 40] on span "Tableau de bord" at bounding box center [37, 36] width 37 height 7
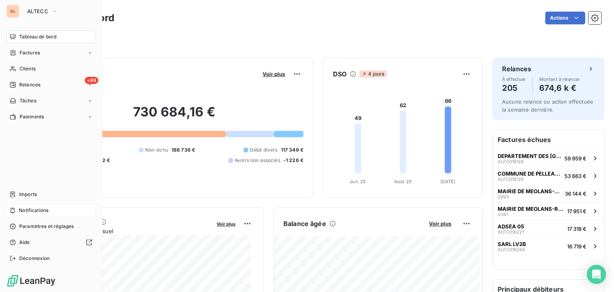
click at [33, 208] on span "Notifications" at bounding box center [34, 210] width 30 height 7
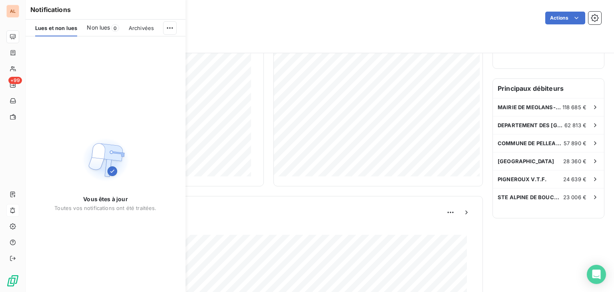
scroll to position [200, 0]
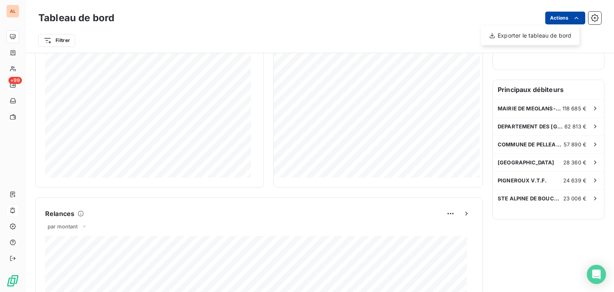
click at [561, 20] on html "AL +99 Tableau de bord Actions Exporter le tableau de bord Filtrer Encours clie…" at bounding box center [307, 146] width 614 height 292
click at [558, 37] on div "Exporter le tableau de bord" at bounding box center [530, 35] width 92 height 13
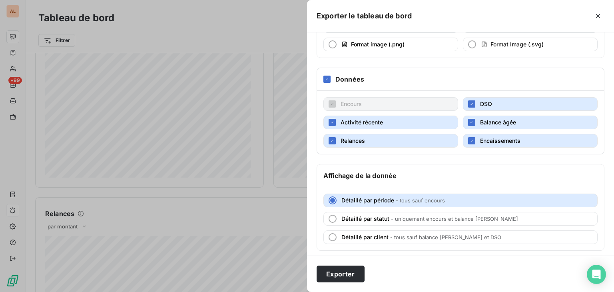
scroll to position [85, 0]
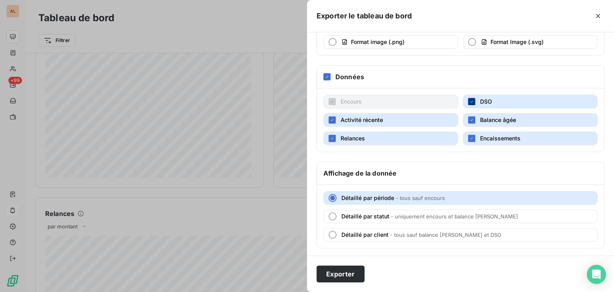
click at [471, 100] on div "button" at bounding box center [471, 101] width 7 height 7
click at [470, 137] on icon "button" at bounding box center [472, 138] width 5 height 5
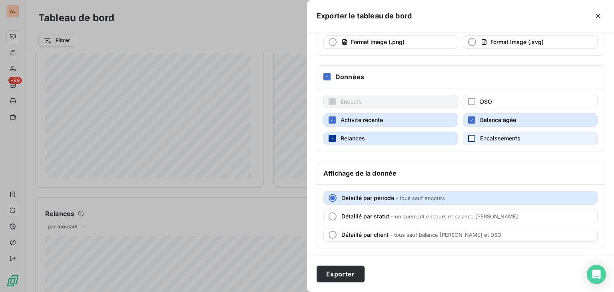
click at [331, 136] on icon "button" at bounding box center [332, 138] width 5 height 5
click at [332, 121] on div "button" at bounding box center [332, 119] width 7 height 7
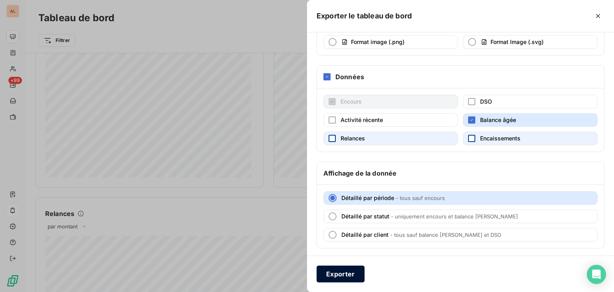
click at [339, 272] on button "Exporter" at bounding box center [341, 274] width 48 height 17
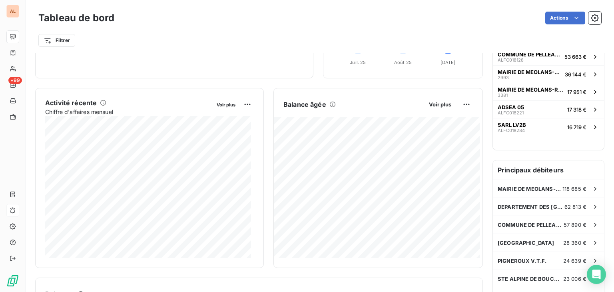
scroll to position [40, 0]
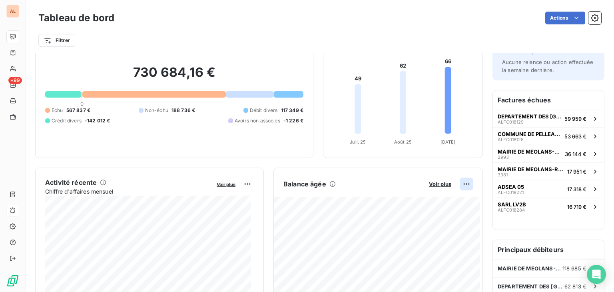
click at [463, 185] on html "AL +99 Tableau de bord Actions Filtrer Encours client Voir plus 730 684,16 € 0 …" at bounding box center [307, 146] width 614 height 292
click at [440, 184] on html "AL +99 Tableau de bord Actions Filtrer Encours client Voir plus 730 684,16 € 0 …" at bounding box center [307, 146] width 614 height 292
click at [432, 184] on span "Voir plus" at bounding box center [440, 184] width 22 height 6
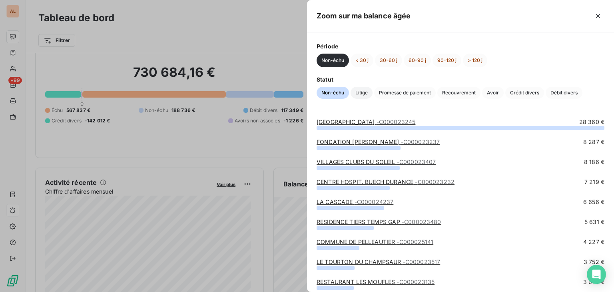
click at [357, 91] on span "Litige" at bounding box center [362, 93] width 22 height 12
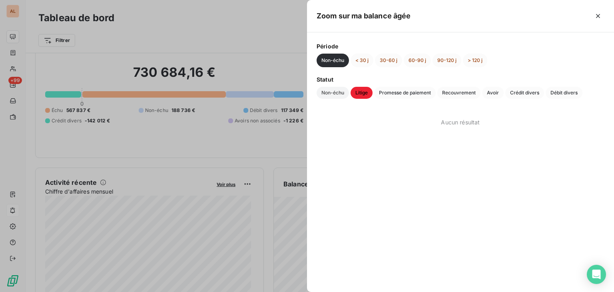
click at [324, 90] on span "Non-échu" at bounding box center [333, 93] width 32 height 12
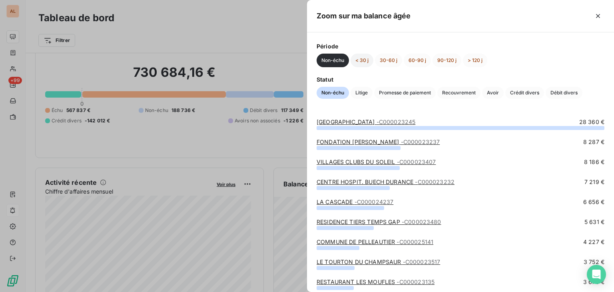
click at [358, 62] on button "< 30 j" at bounding box center [362, 61] width 23 height 14
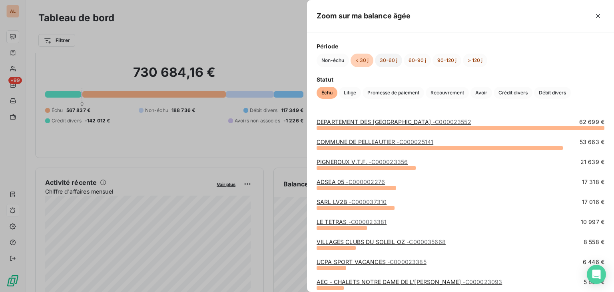
click at [386, 61] on button "30-60 j" at bounding box center [388, 61] width 27 height 14
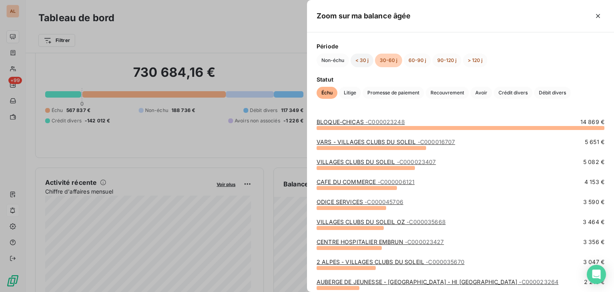
click at [369, 58] on button "< 30 j" at bounding box center [362, 61] width 23 height 14
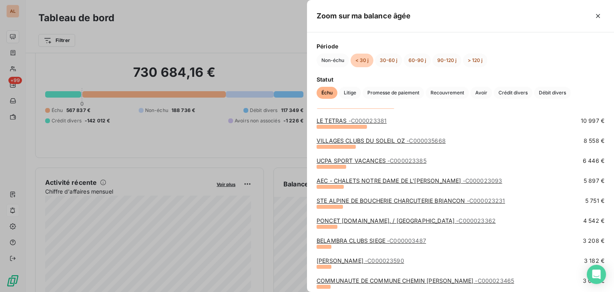
scroll to position [0, 0]
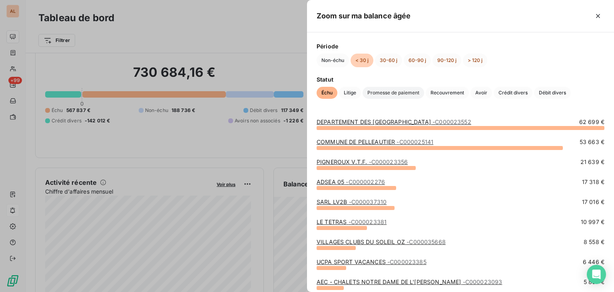
click at [397, 92] on span "Promesse de paiement" at bounding box center [394, 93] width 62 height 12
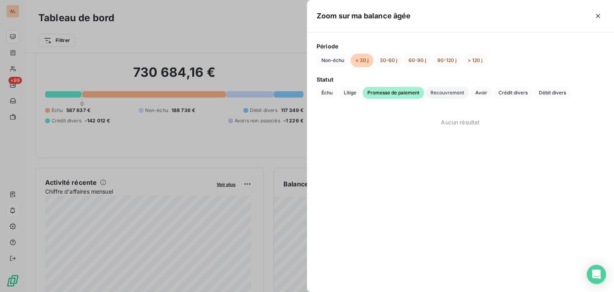
click at [436, 92] on span "Recouvrement" at bounding box center [447, 93] width 43 height 12
click at [484, 91] on span "Avoir" at bounding box center [482, 93] width 22 height 12
click at [533, 92] on span "Crédit divers" at bounding box center [513, 93] width 39 height 12
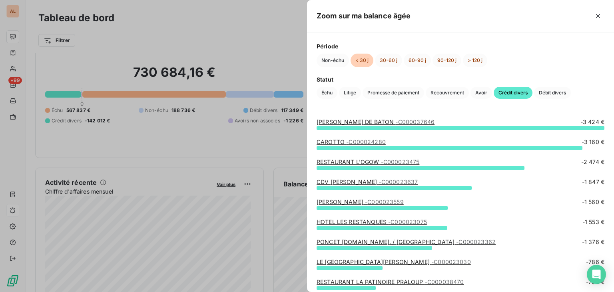
click at [332, 120] on link "[PERSON_NAME] DE BATON - C000037646" at bounding box center [376, 121] width 118 height 7
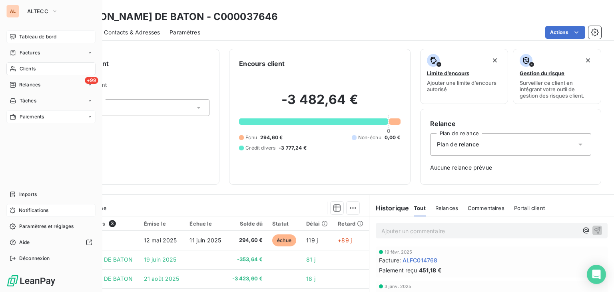
click at [32, 117] on span "Paiements" at bounding box center [32, 116] width 24 height 7
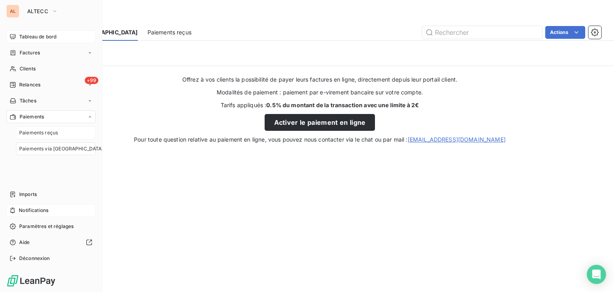
click at [39, 134] on span "Paiements reçus" at bounding box center [38, 132] width 39 height 7
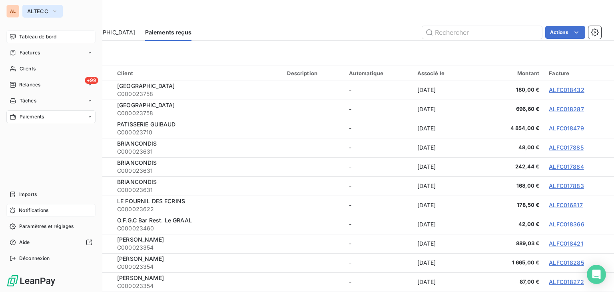
click at [39, 12] on span "ALTECC" at bounding box center [37, 11] width 21 height 6
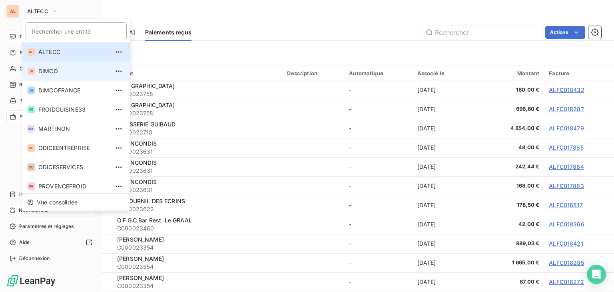
click at [42, 71] on span "DIMCO" at bounding box center [73, 71] width 71 height 8
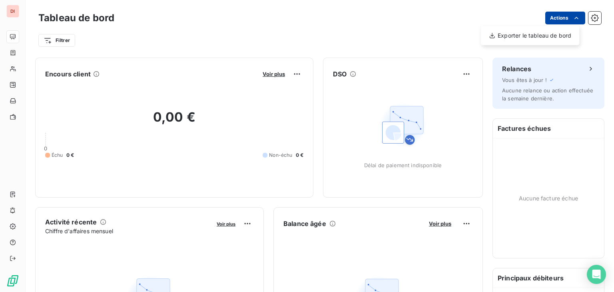
click at [576, 17] on html "DI Tableau de bord Actions Exporter le tableau de bord Filtrer Encours client V…" at bounding box center [307, 146] width 614 height 292
click at [253, 31] on html "DI Tableau de bord Actions Exporter le tableau de bord Filtrer Encours client V…" at bounding box center [307, 146] width 614 height 292
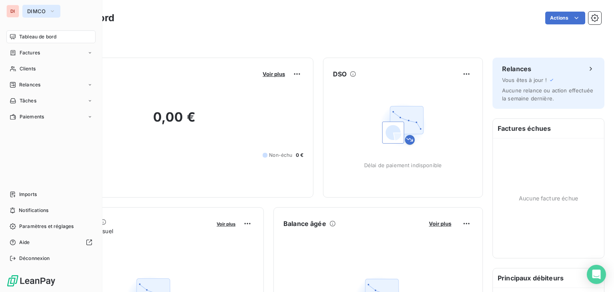
click at [38, 13] on span "DIMCO" at bounding box center [36, 11] width 19 height 6
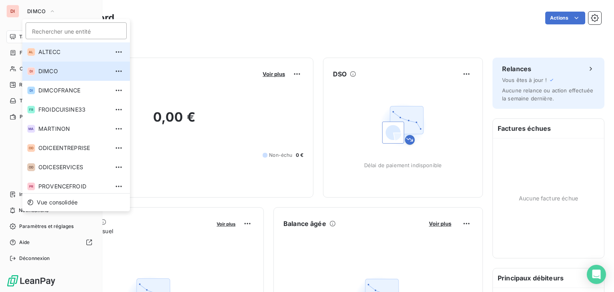
click at [55, 46] on li "AL ALTECC" at bounding box center [76, 51] width 108 height 19
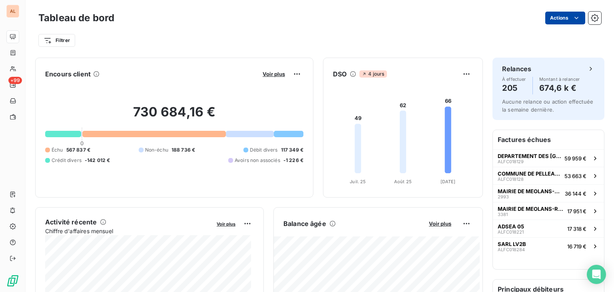
click at [541, 16] on html "AL +99 Tableau de bord Actions Filtrer Encours client Voir plus 730 684,16 € 0 …" at bounding box center [307, 146] width 614 height 292
click at [389, 14] on html "AL +99 Tableau de bord Actions Exporter le tableau de bord Filtrer Encours clie…" at bounding box center [307, 146] width 614 height 292
click at [589, 18] on button "button" at bounding box center [595, 18] width 13 height 13
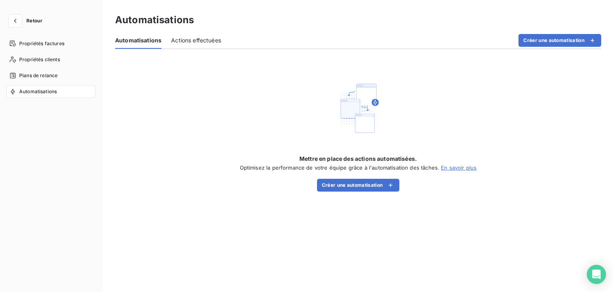
click at [187, 42] on span "Actions effectuées" at bounding box center [196, 40] width 50 height 8
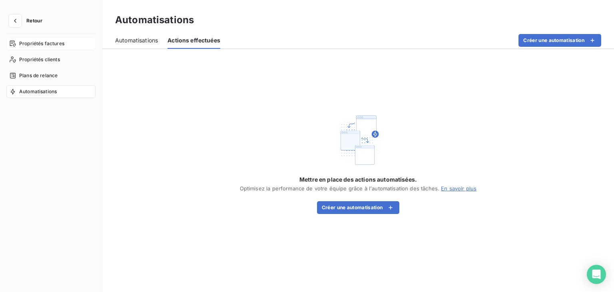
click at [55, 38] on div "Propriétés factures" at bounding box center [50, 43] width 89 height 13
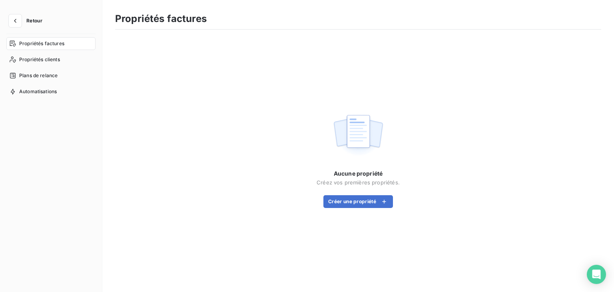
click at [33, 17] on button "Retour" at bounding box center [27, 20] width 42 height 13
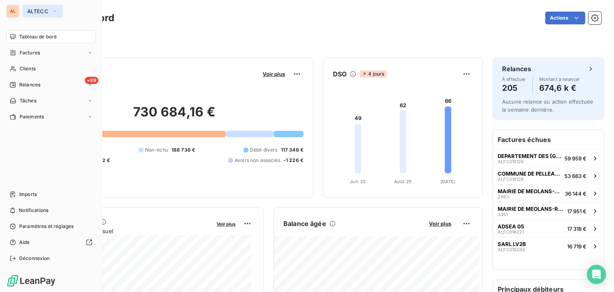
click at [50, 8] on button "ALTECC" at bounding box center [42, 11] width 40 height 13
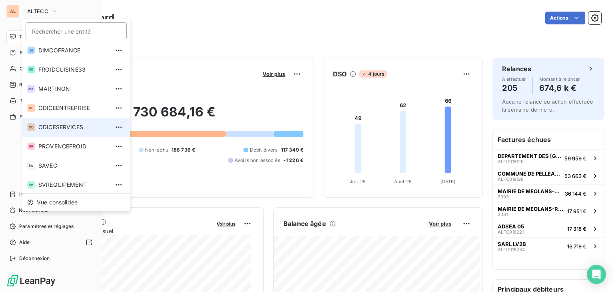
scroll to position [41, 0]
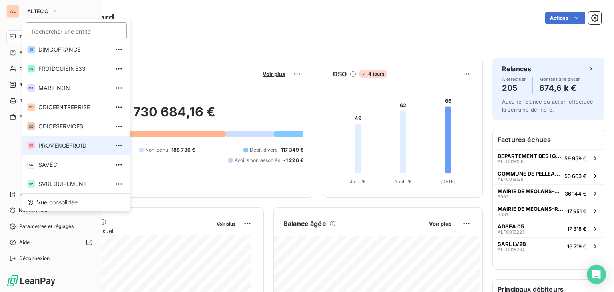
click at [80, 144] on span "PROVENCEFROID" at bounding box center [73, 146] width 71 height 8
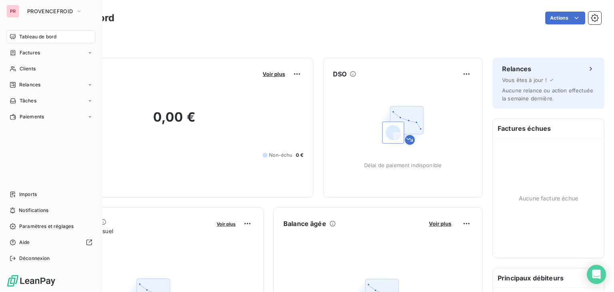
click at [53, 76] on nav "Tableau de bord Factures Clients Relances Tâches Paiements" at bounding box center [50, 76] width 89 height 93
click at [51, 82] on div "Relances" at bounding box center [50, 84] width 89 height 13
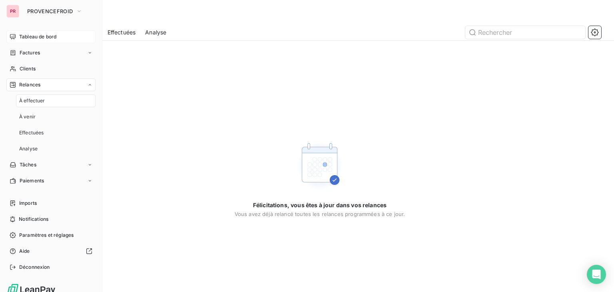
click at [41, 38] on span "Tableau de bord" at bounding box center [37, 36] width 37 height 7
